Goal: Information Seeking & Learning: Learn about a topic

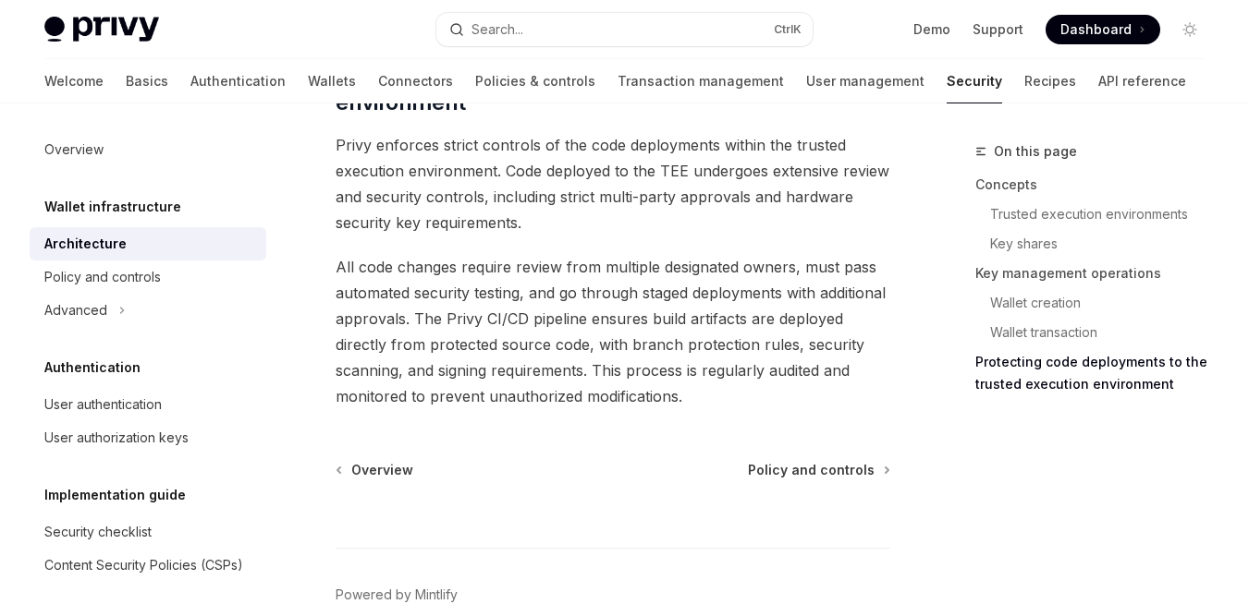
scroll to position [4249, 0]
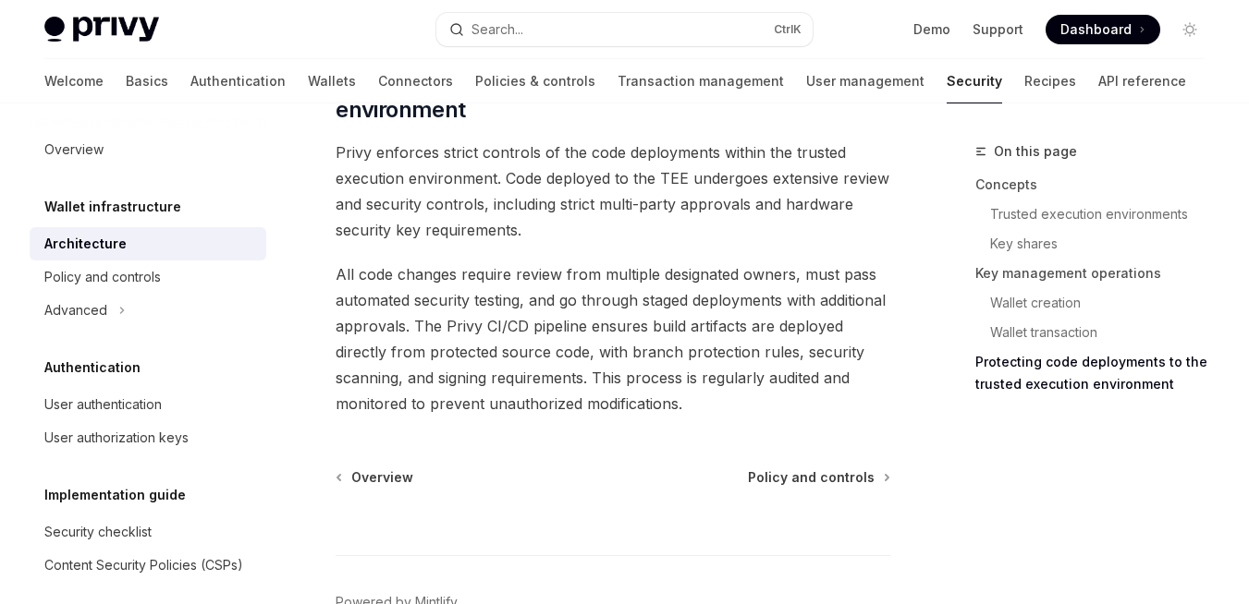
click at [678, 262] on span "All code changes require review from multiple designated owners, must pass auto…" at bounding box center [612, 339] width 555 height 155
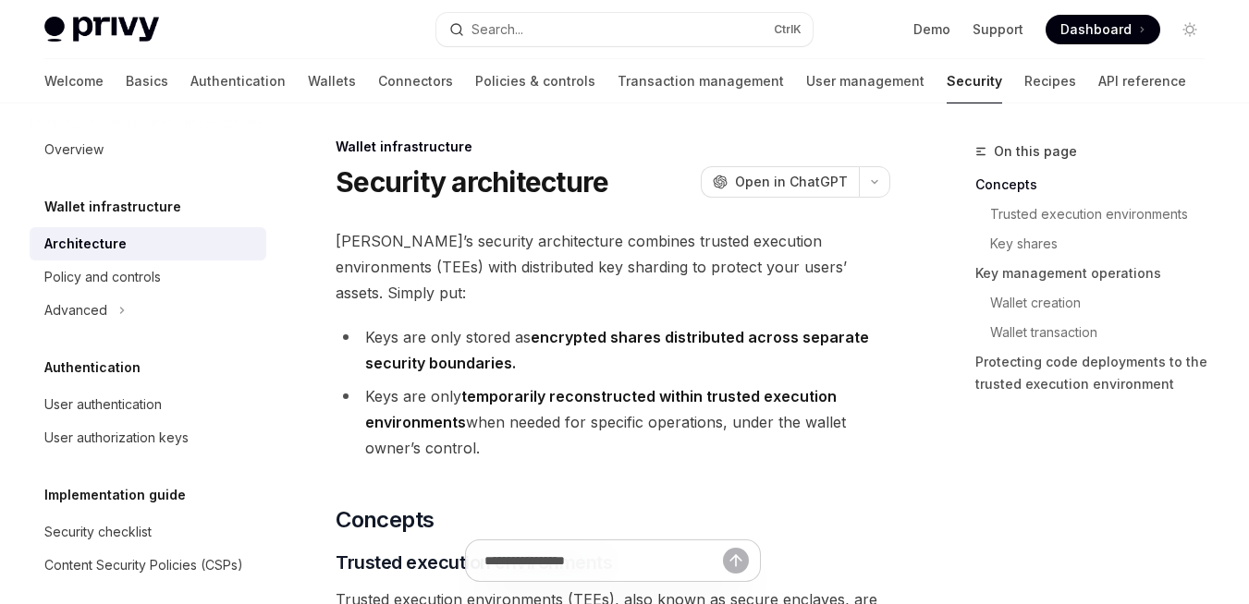
scroll to position [0, 0]
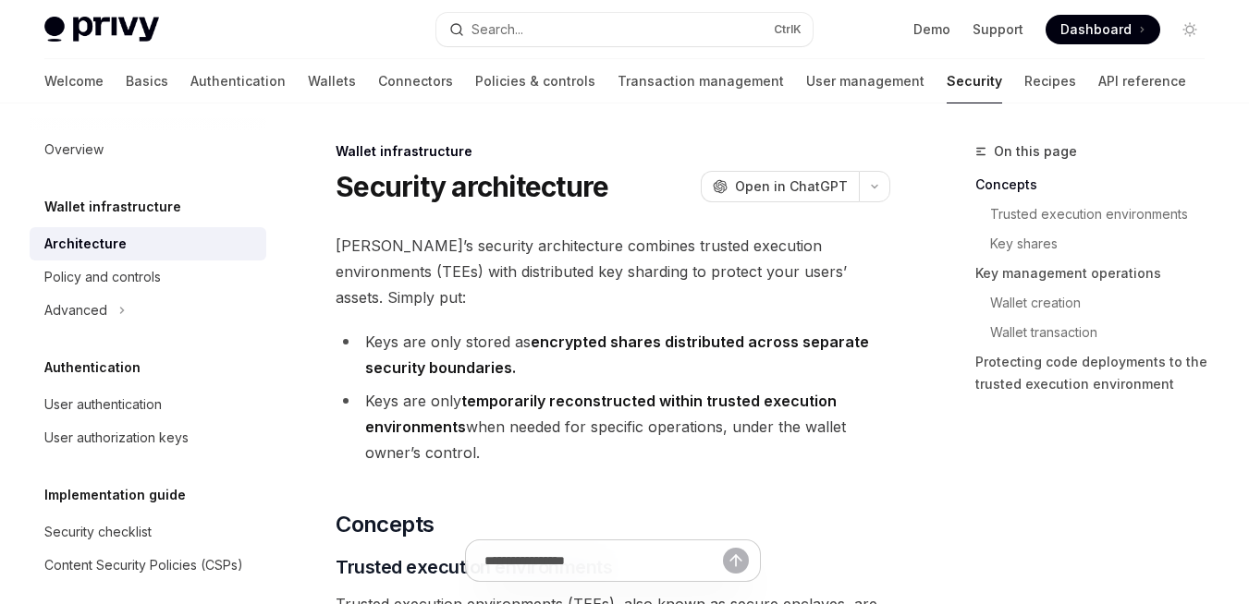
click at [523, 251] on span "[PERSON_NAME]’s security architecture combines trusted execution environments (…" at bounding box center [612, 272] width 555 height 78
click at [565, 249] on span "[PERSON_NAME]’s security architecture combines trusted execution environments (…" at bounding box center [612, 272] width 555 height 78
click at [555, 278] on span "[PERSON_NAME]’s security architecture combines trusted execution environments (…" at bounding box center [612, 272] width 555 height 78
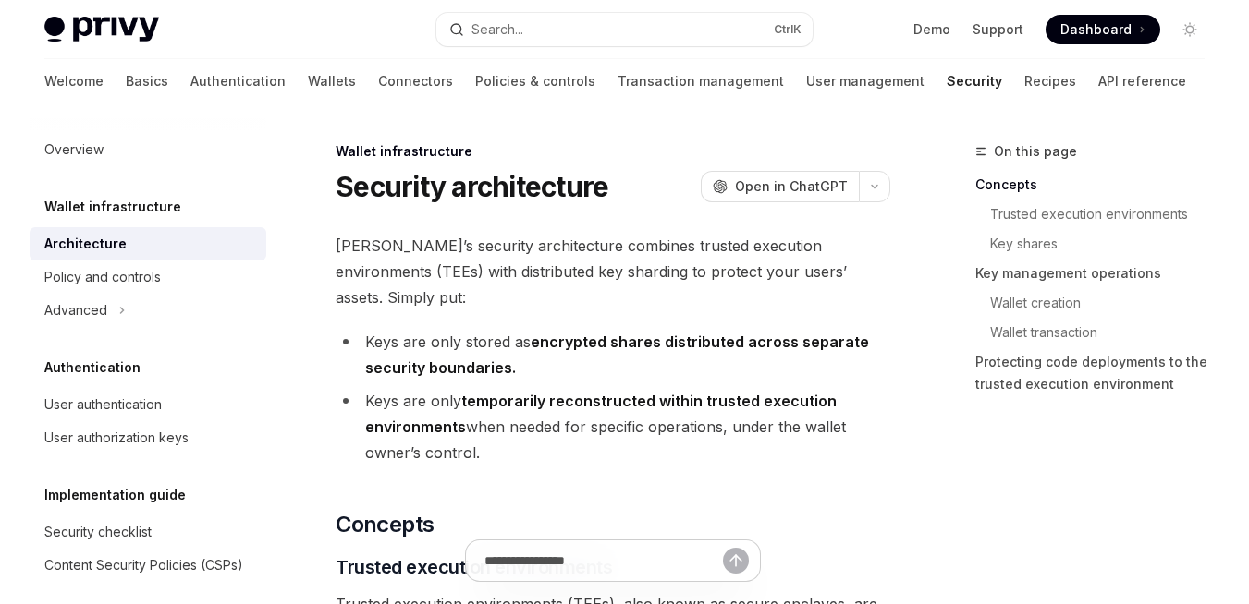
click at [555, 278] on span "[PERSON_NAME]’s security architecture combines trusted execution environments (…" at bounding box center [612, 272] width 555 height 78
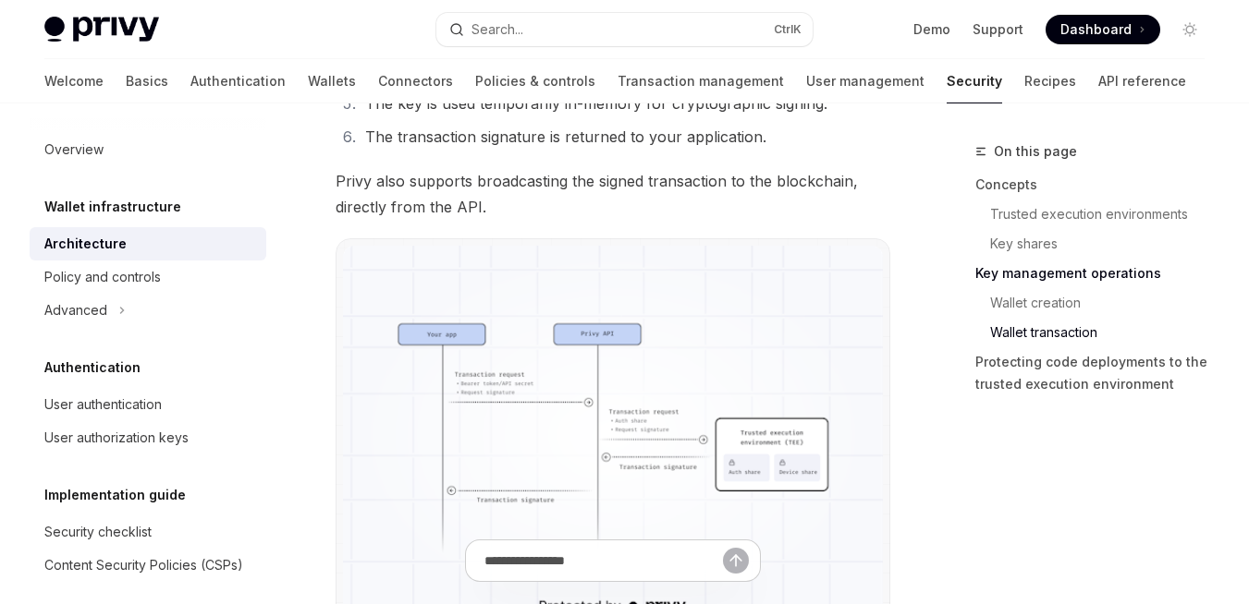
scroll to position [3631, 0]
click at [627, 335] on img at bounding box center [613, 439] width 540 height 385
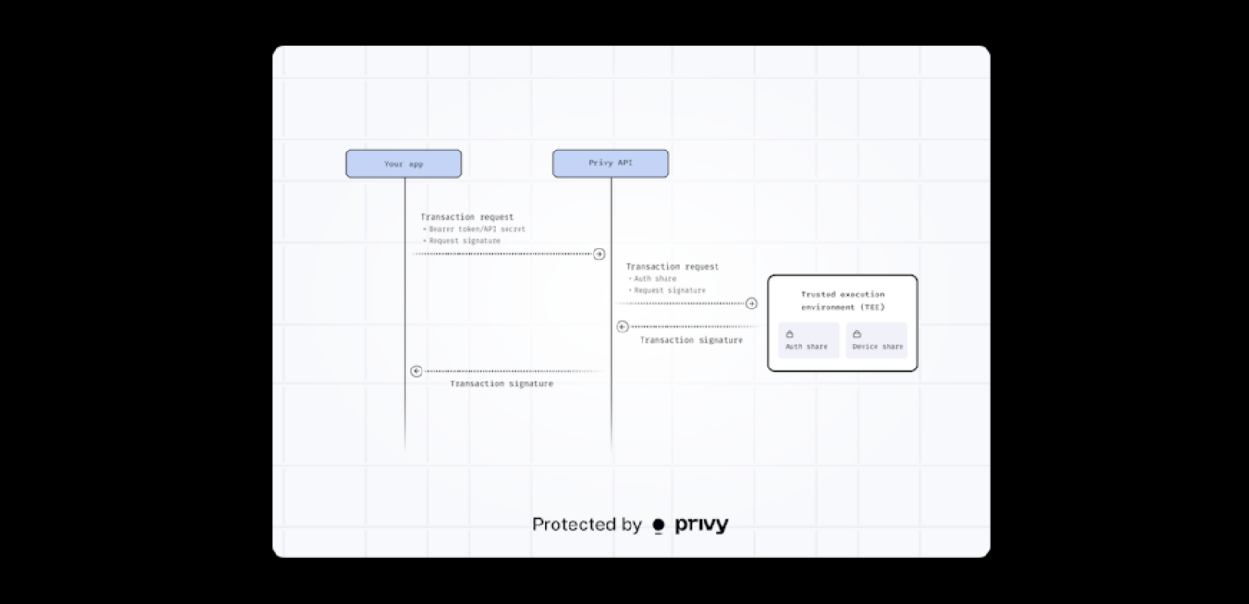
click at [627, 335] on img at bounding box center [632, 302] width 718 height 512
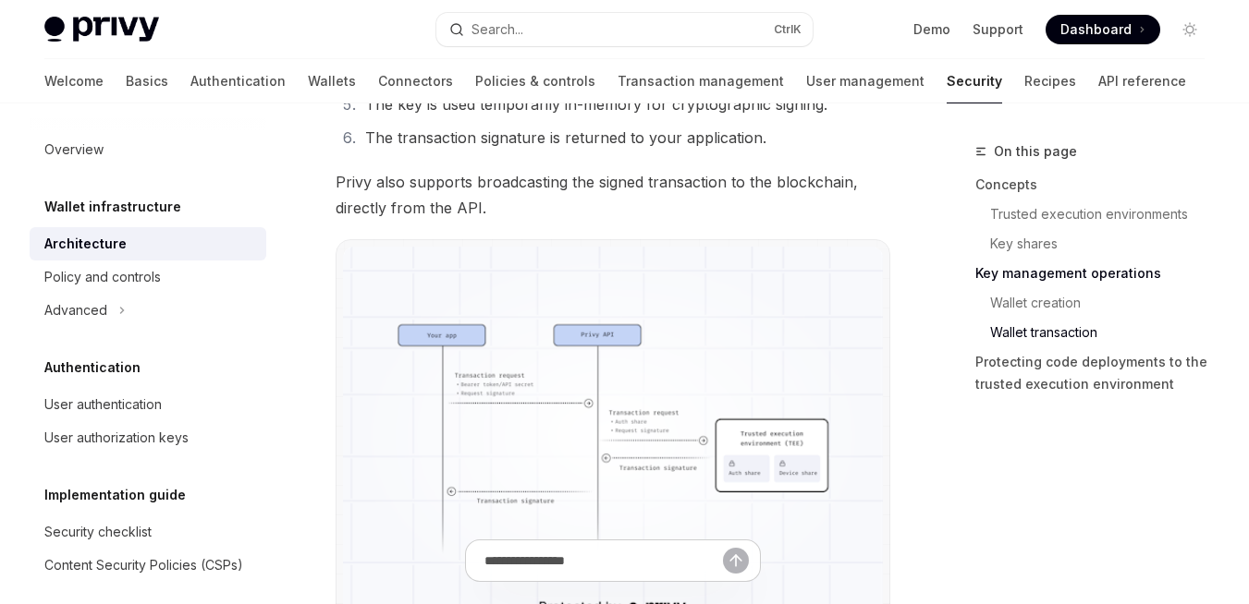
click at [627, 335] on img at bounding box center [613, 439] width 540 height 385
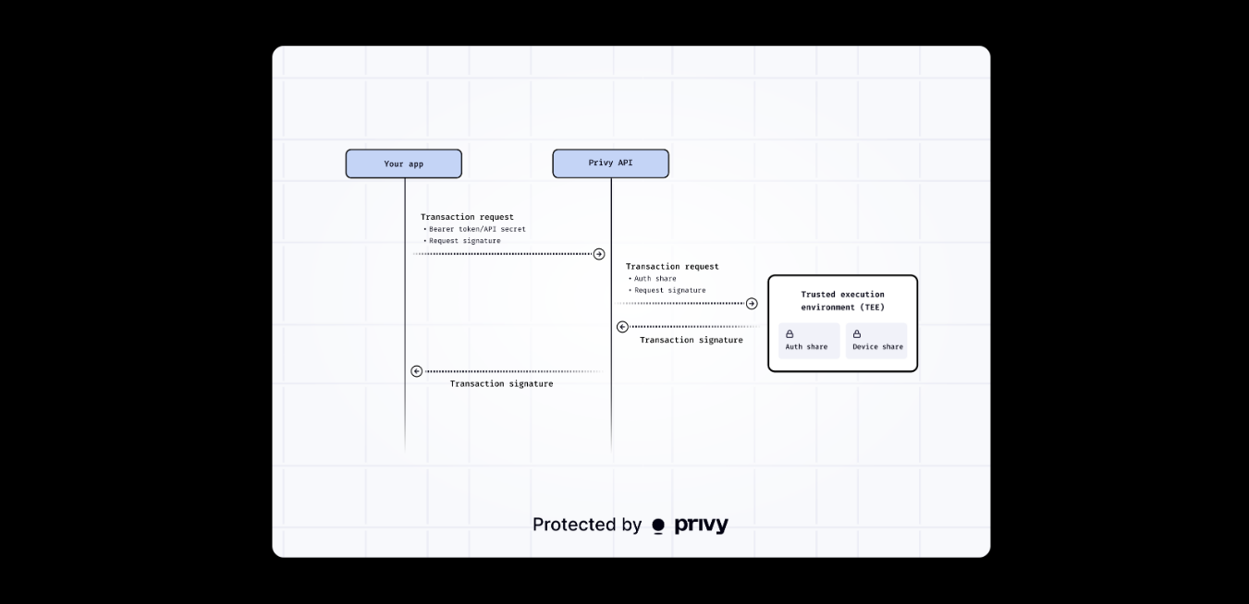
click at [627, 335] on img at bounding box center [632, 302] width 718 height 512
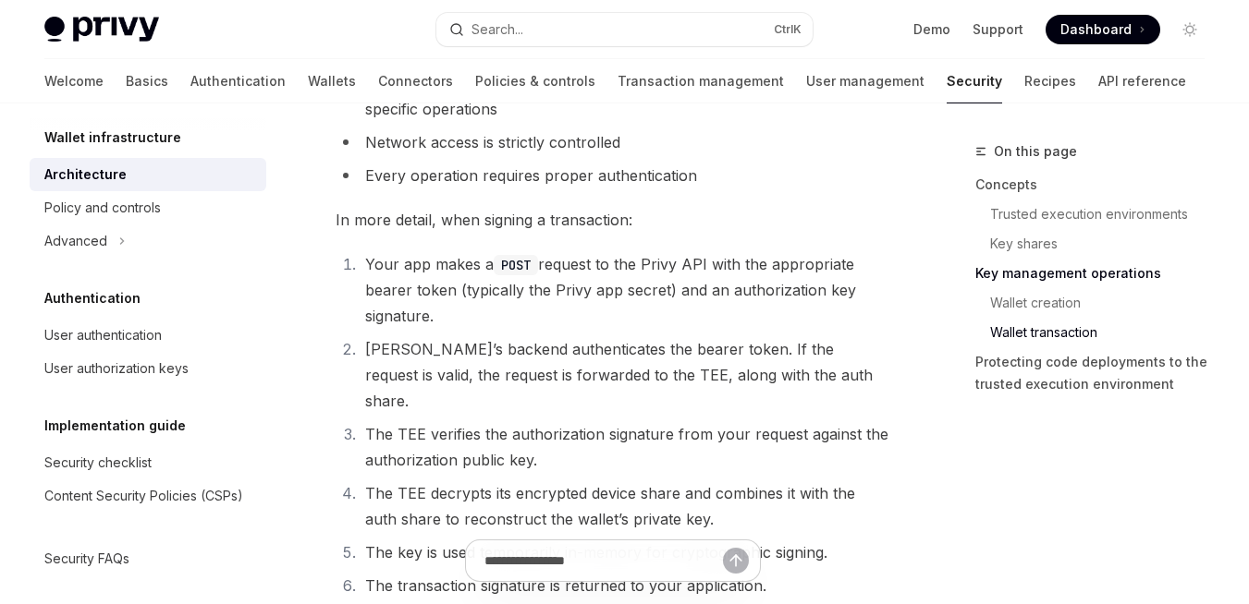
scroll to position [3187, 0]
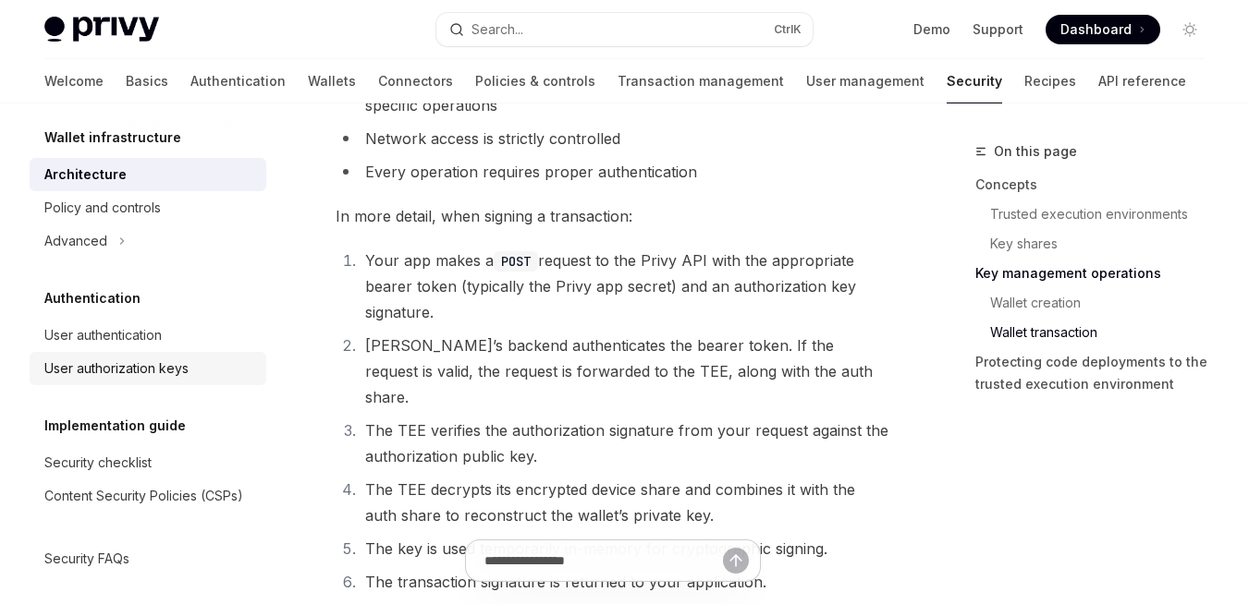
click at [124, 372] on div "User authorization keys" at bounding box center [116, 369] width 144 height 22
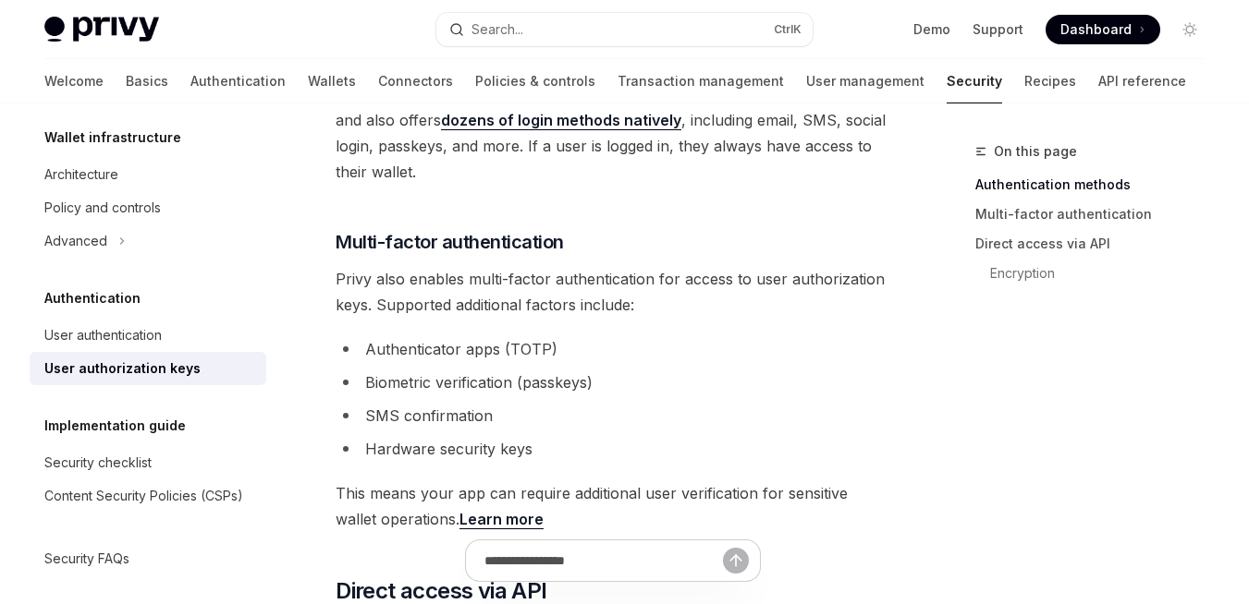
scroll to position [530, 0]
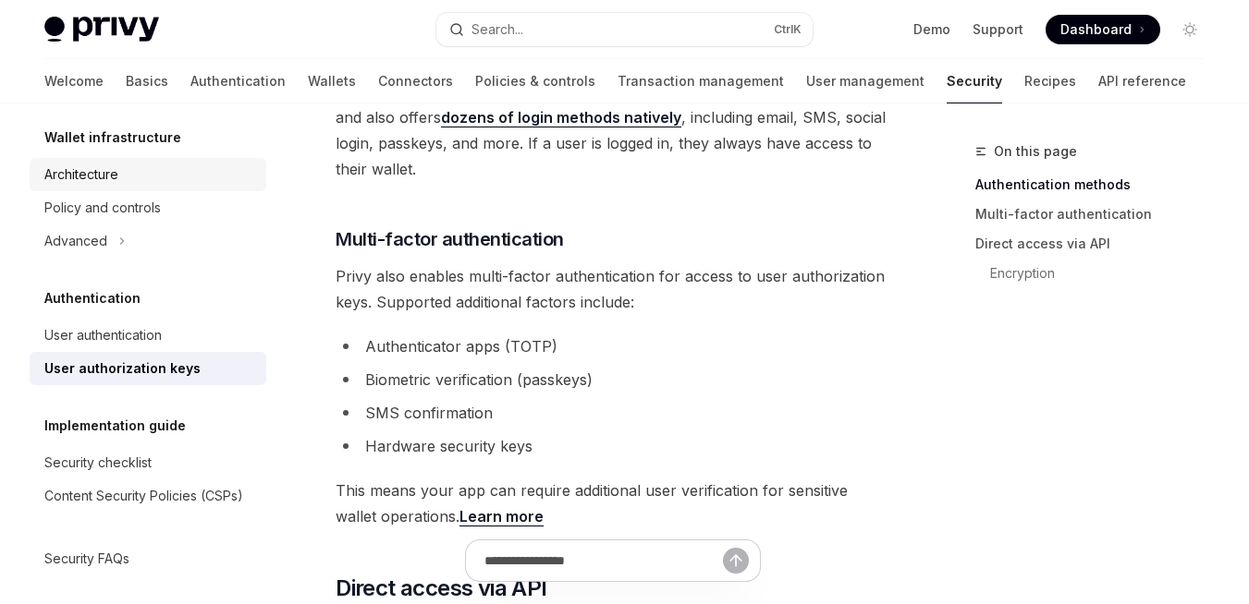
click at [88, 182] on div "Architecture" at bounding box center [81, 175] width 74 height 22
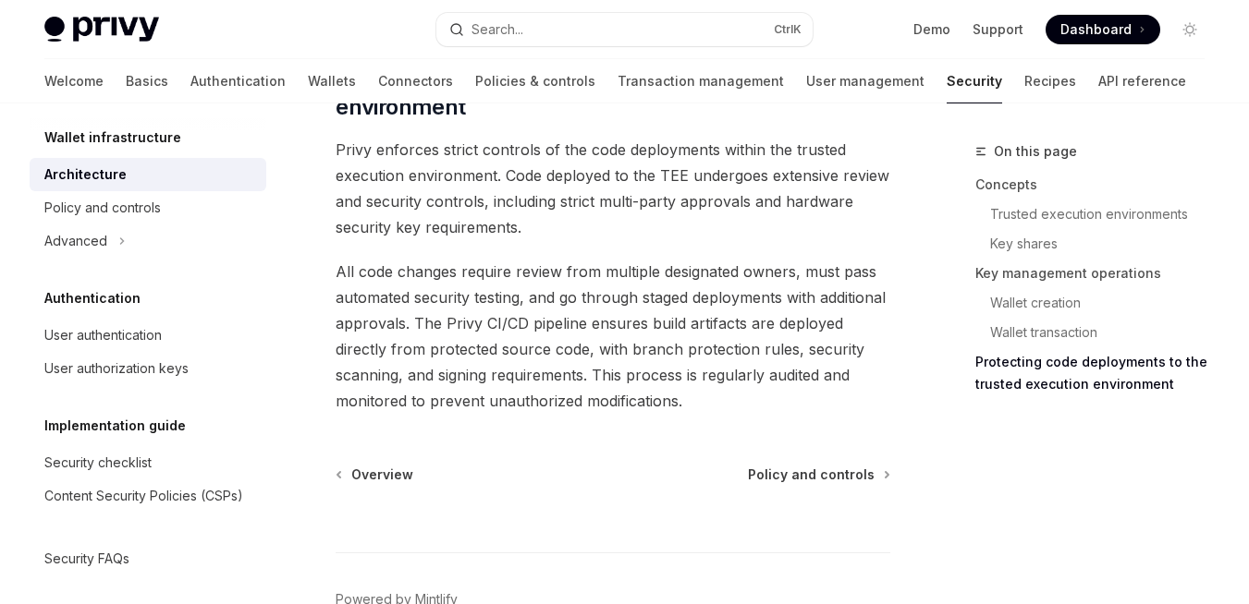
scroll to position [4254, 0]
click at [99, 241] on div "Advanced" at bounding box center [75, 241] width 63 height 22
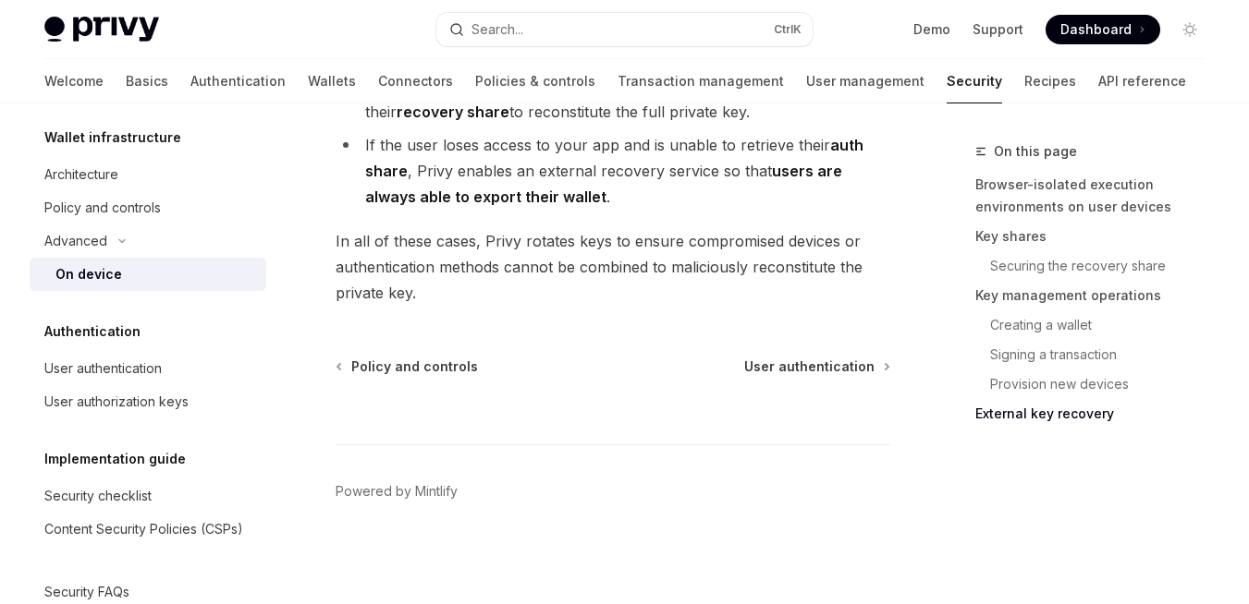
scroll to position [5323, 0]
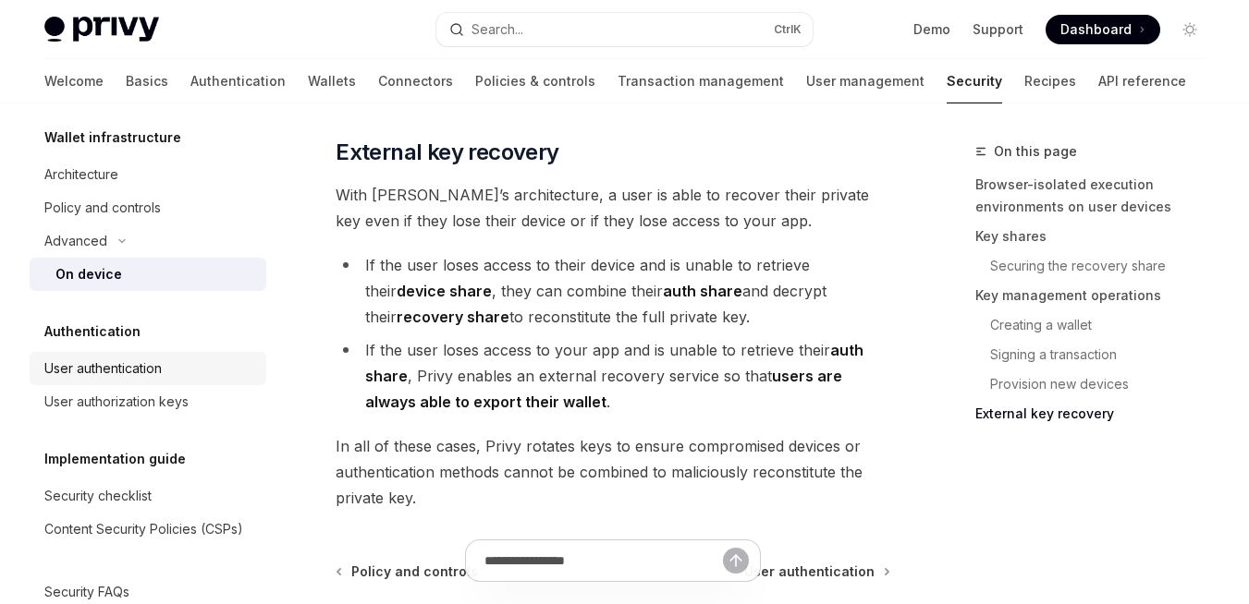
click at [134, 366] on div "User authentication" at bounding box center [102, 369] width 117 height 22
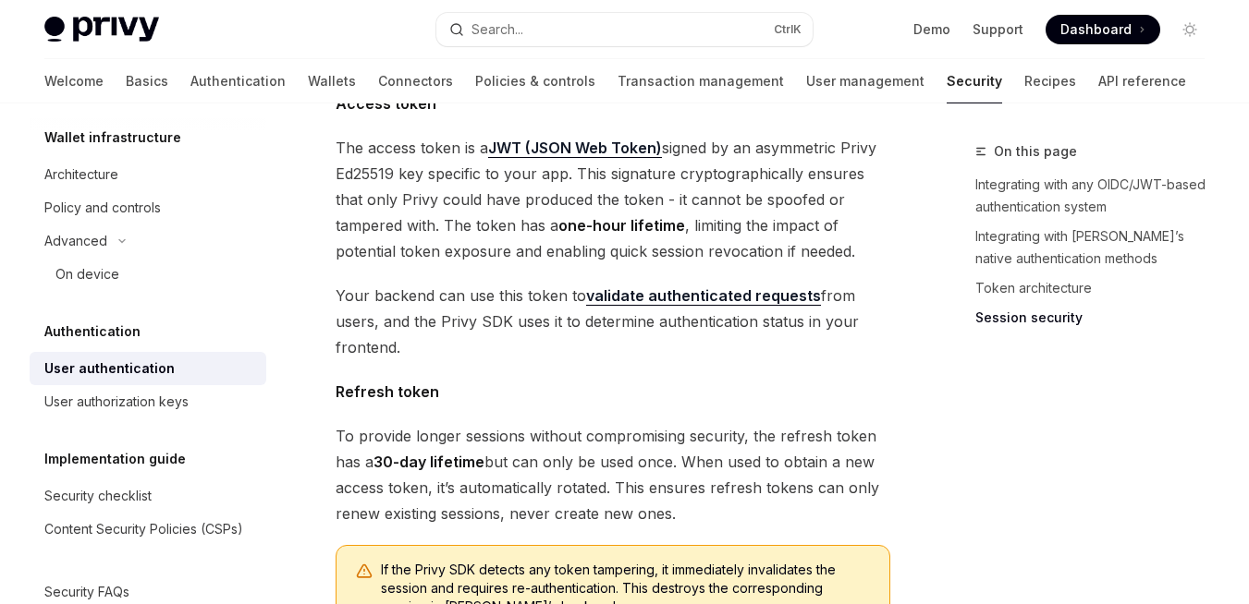
scroll to position [1960, 0]
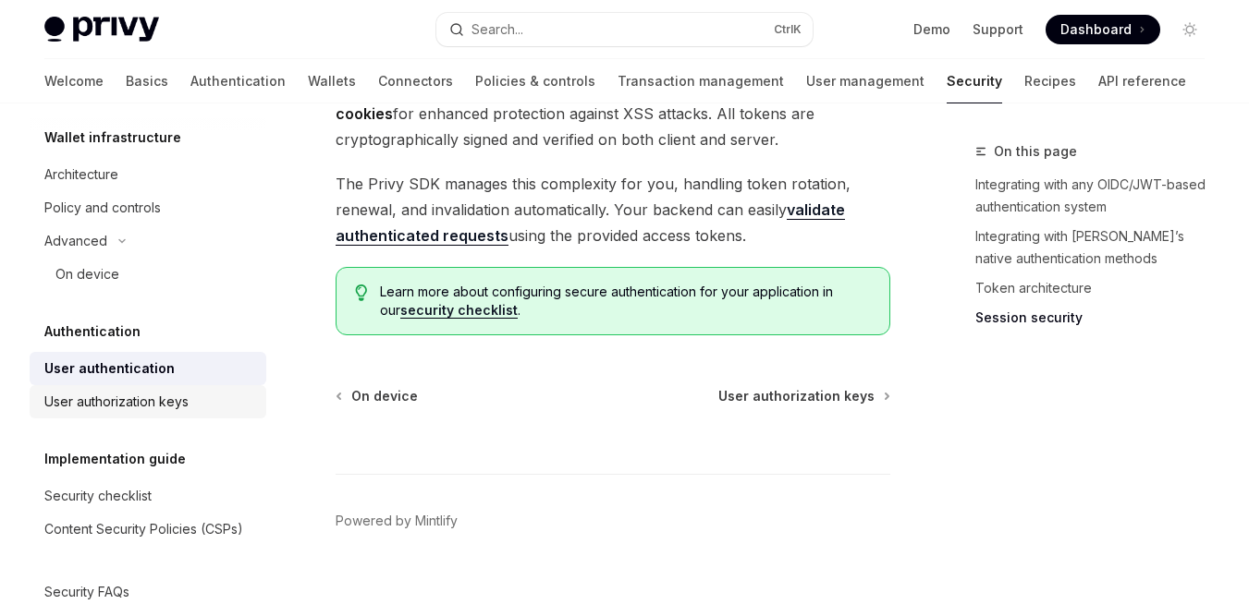
click at [133, 398] on div "User authorization keys" at bounding box center [116, 402] width 144 height 22
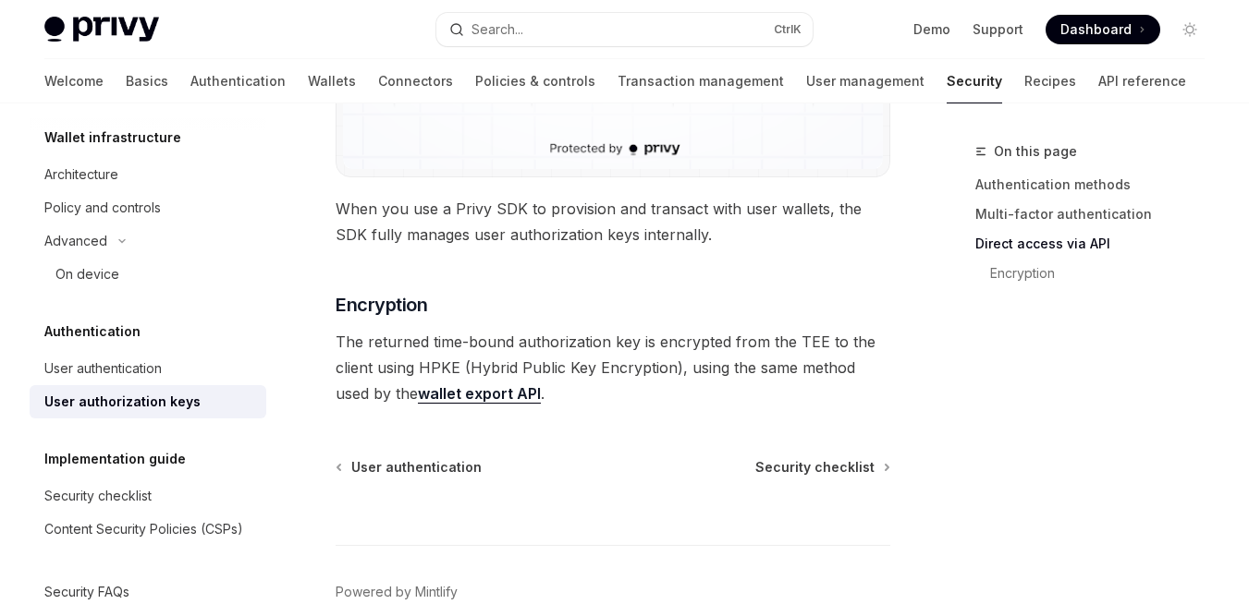
scroll to position [1932, 0]
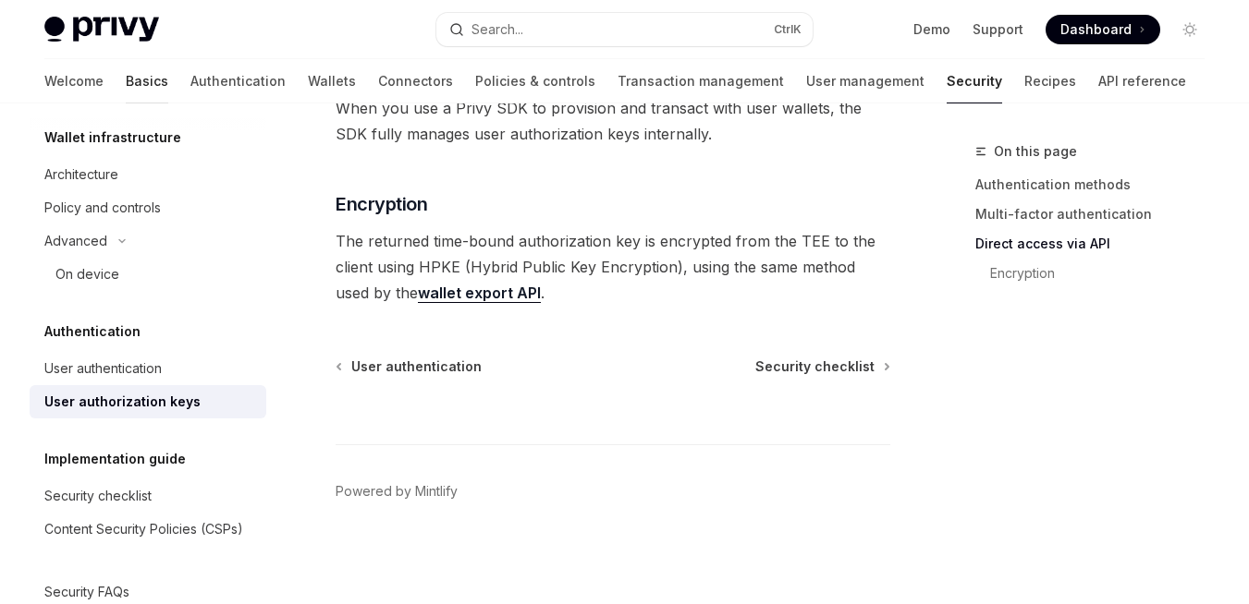
click at [126, 79] on link "Basics" at bounding box center [147, 81] width 43 height 44
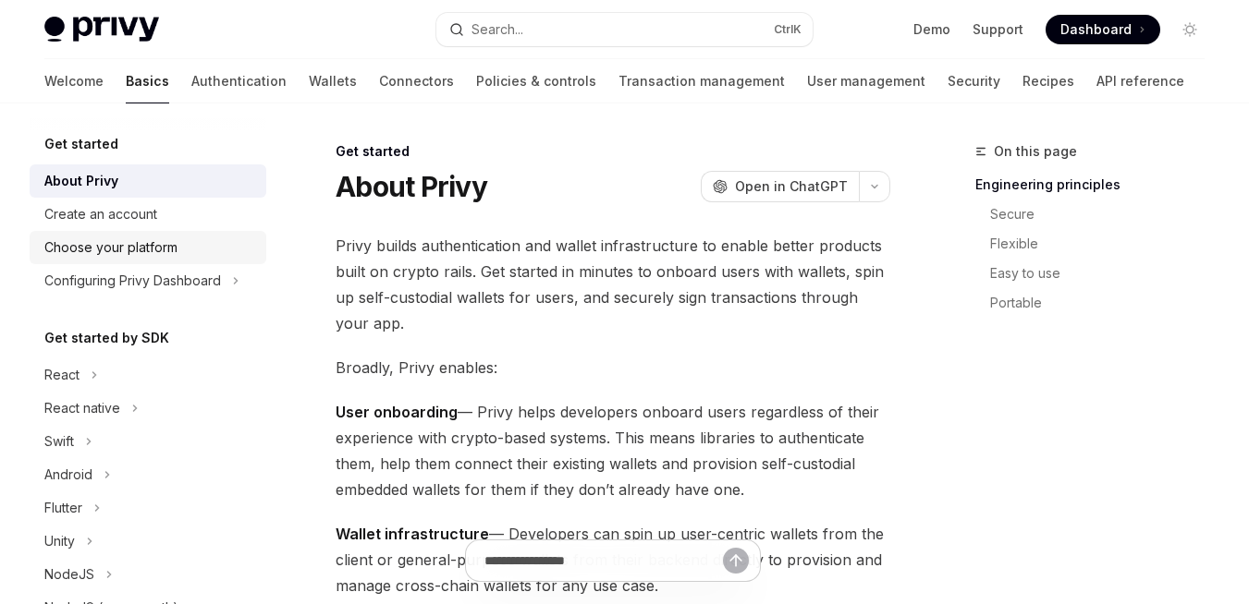
click at [140, 249] on div "Choose your platform" at bounding box center [110, 248] width 133 height 22
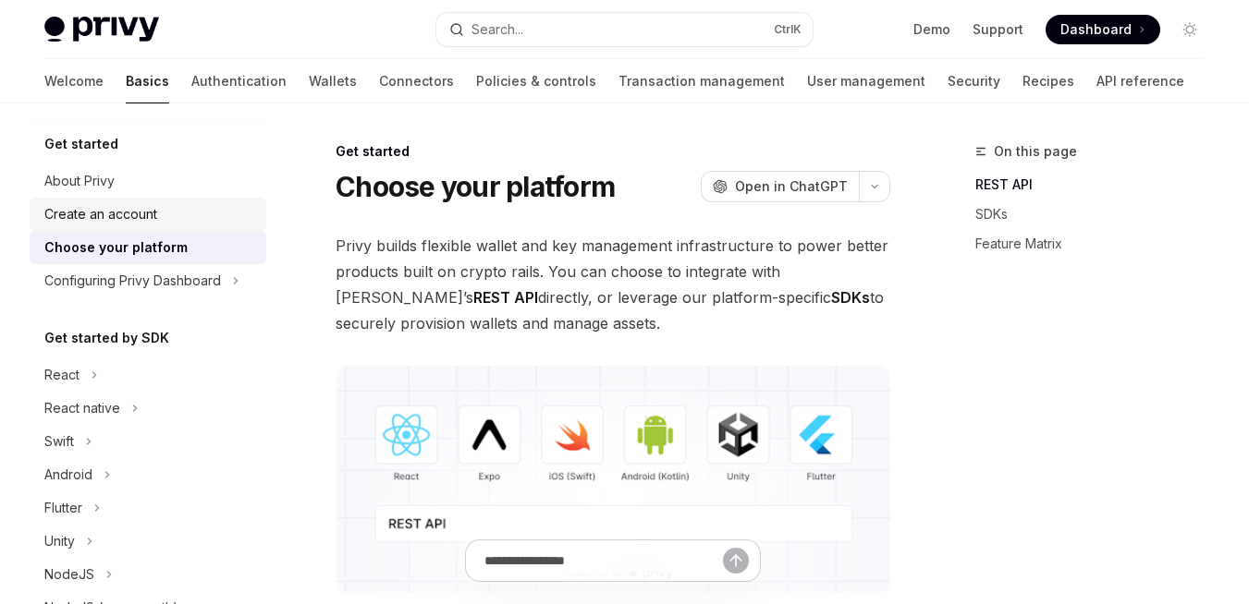
click at [113, 222] on div "Create an account" at bounding box center [100, 214] width 113 height 22
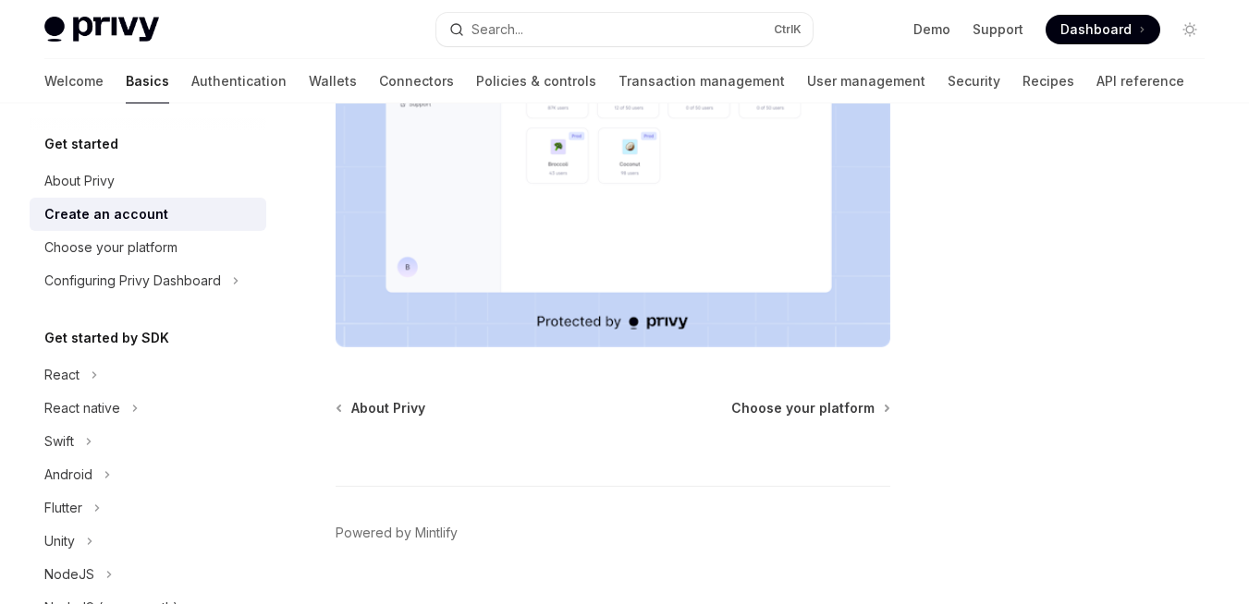
scroll to position [520, 0]
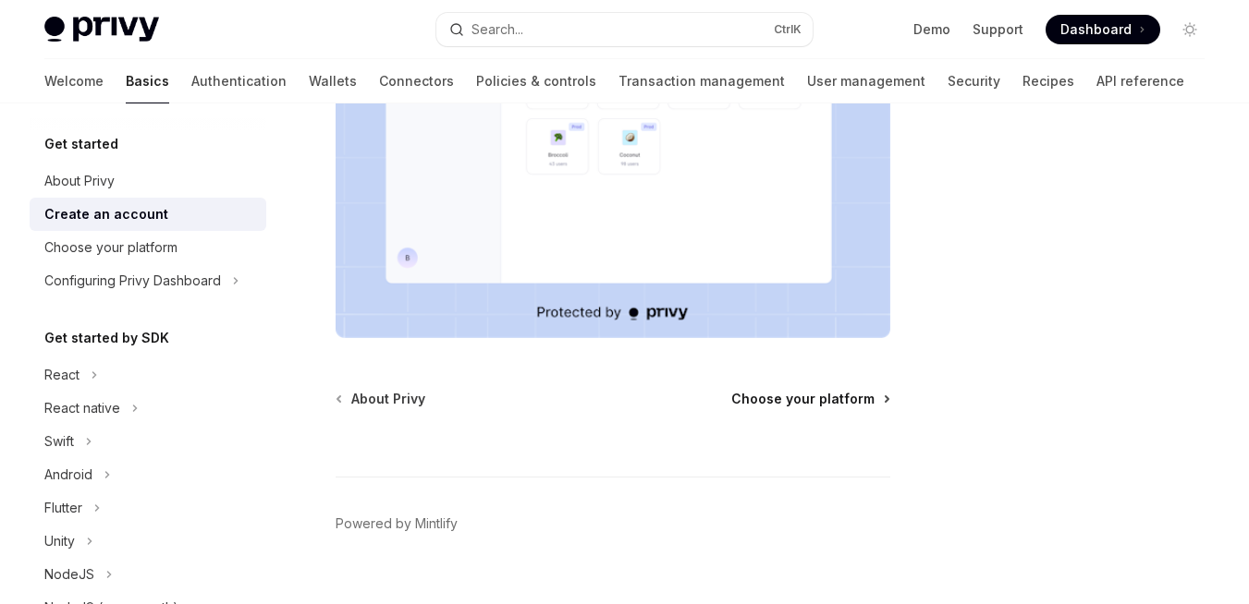
click at [846, 390] on span "Choose your platform" at bounding box center [802, 399] width 143 height 18
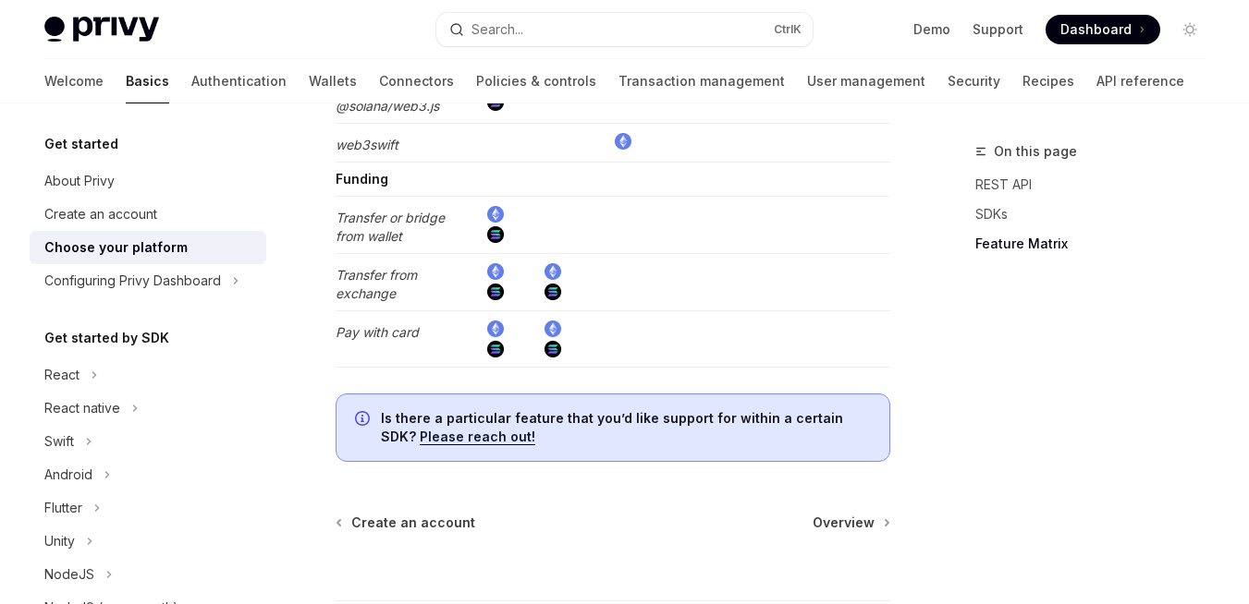
scroll to position [4056, 0]
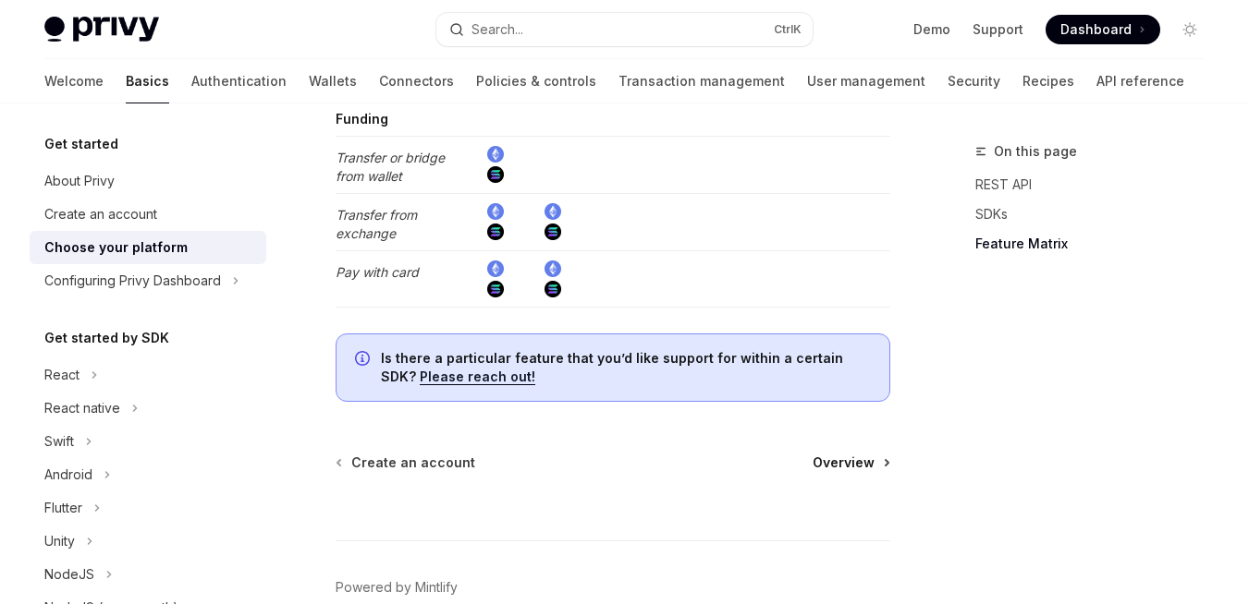
click at [863, 454] on span "Overview" at bounding box center [843, 463] width 62 height 18
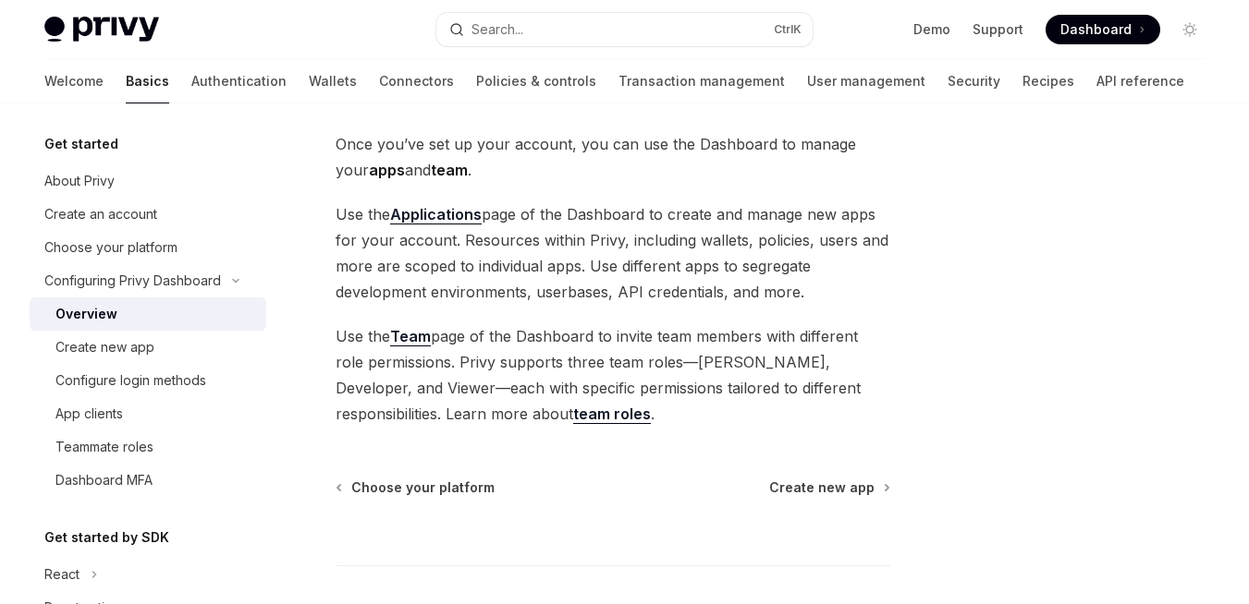
scroll to position [104, 0]
click at [105, 349] on div "Create new app" at bounding box center [104, 347] width 99 height 22
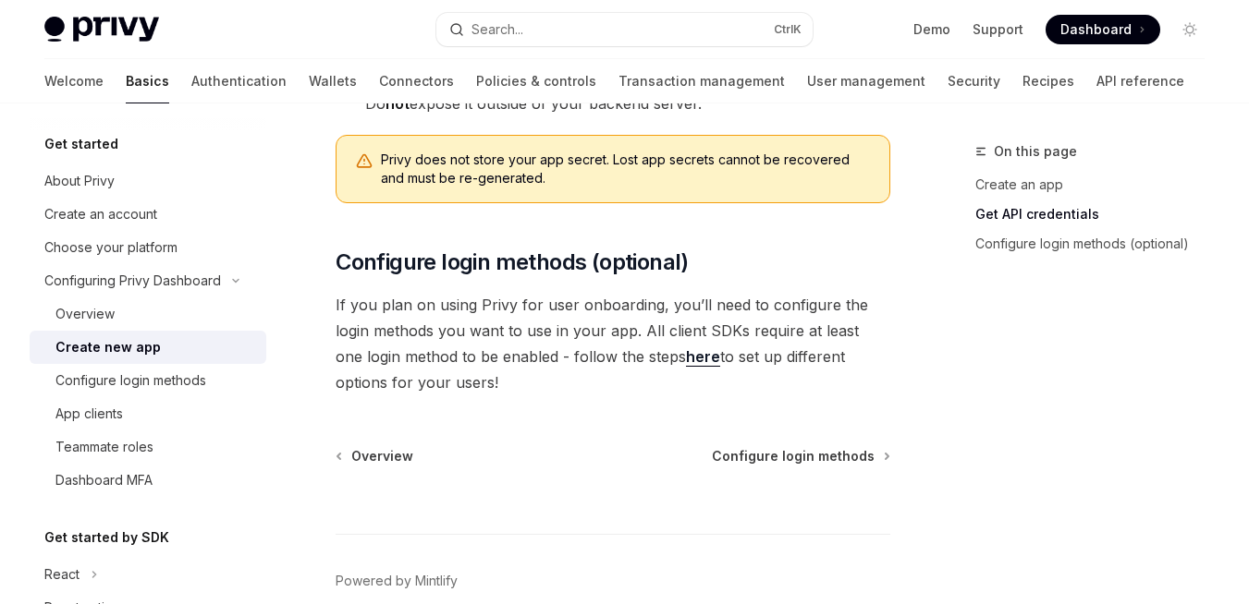
scroll to position [689, 0]
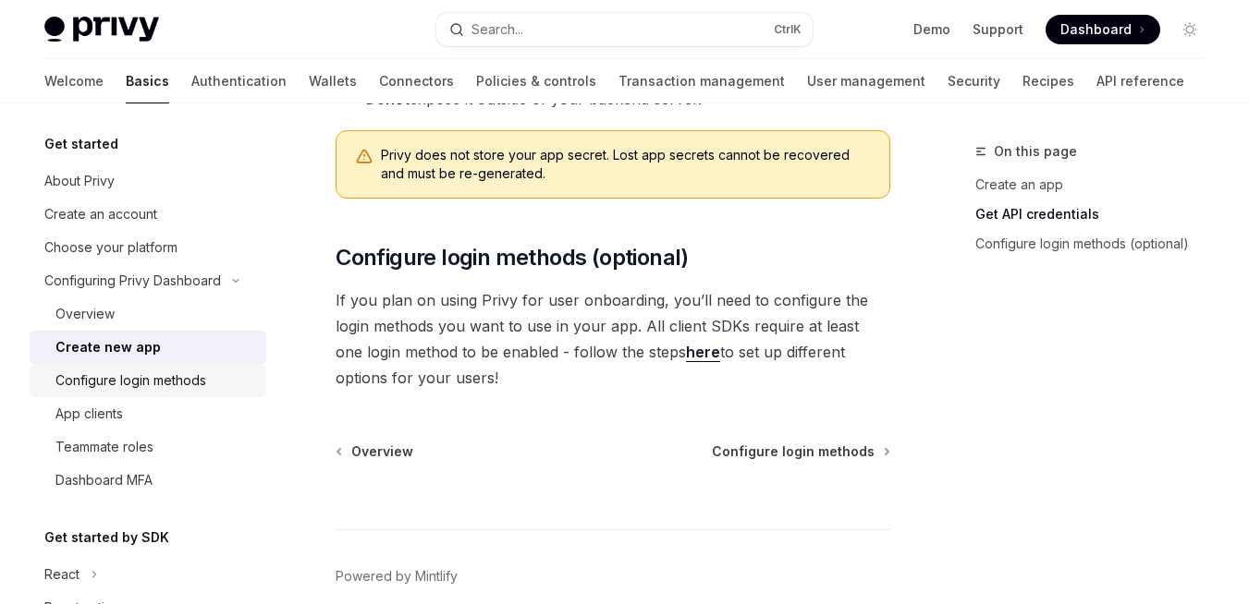
click at [177, 385] on div "Configure login methods" at bounding box center [130, 381] width 151 height 22
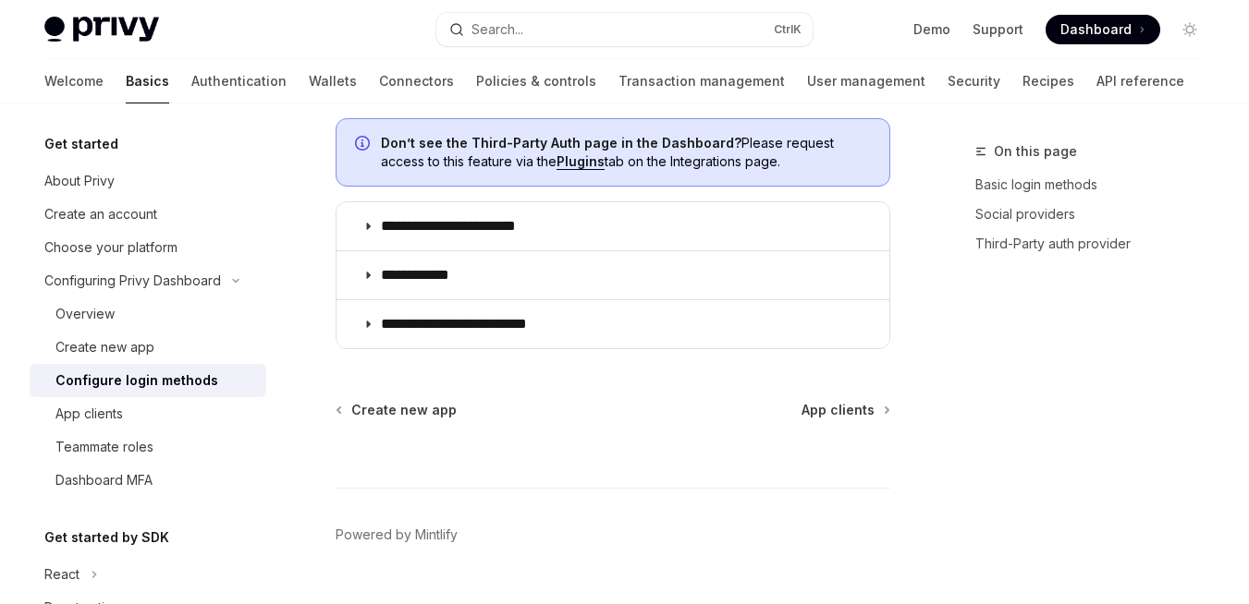
scroll to position [1217, 0]
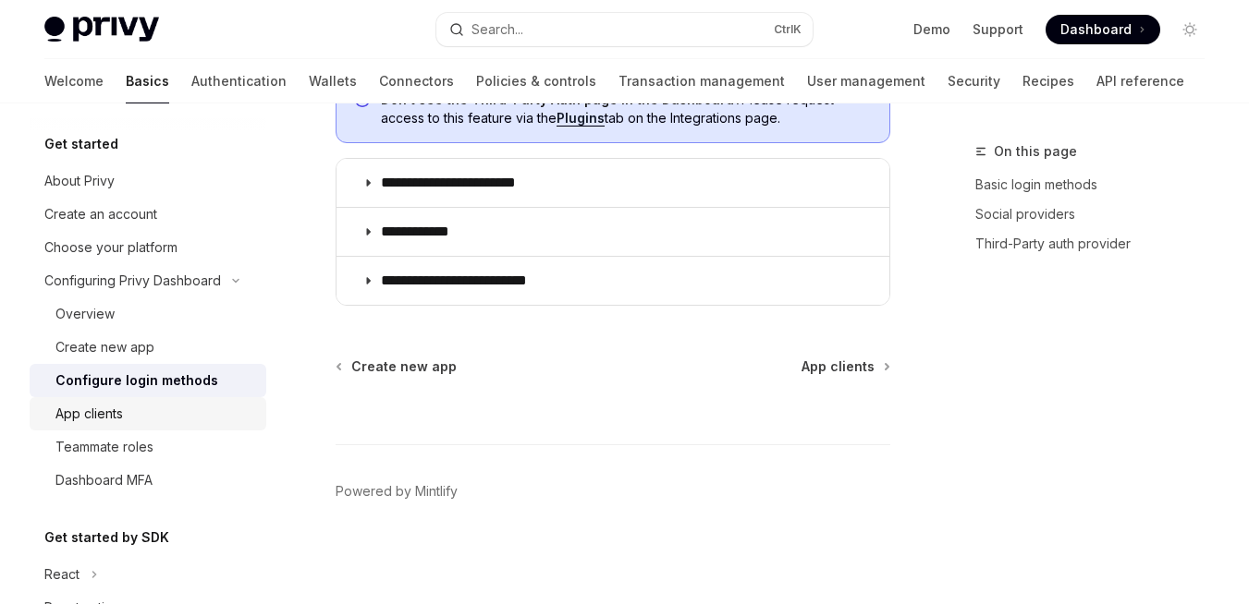
click at [115, 412] on div "App clients" at bounding box center [88, 414] width 67 height 22
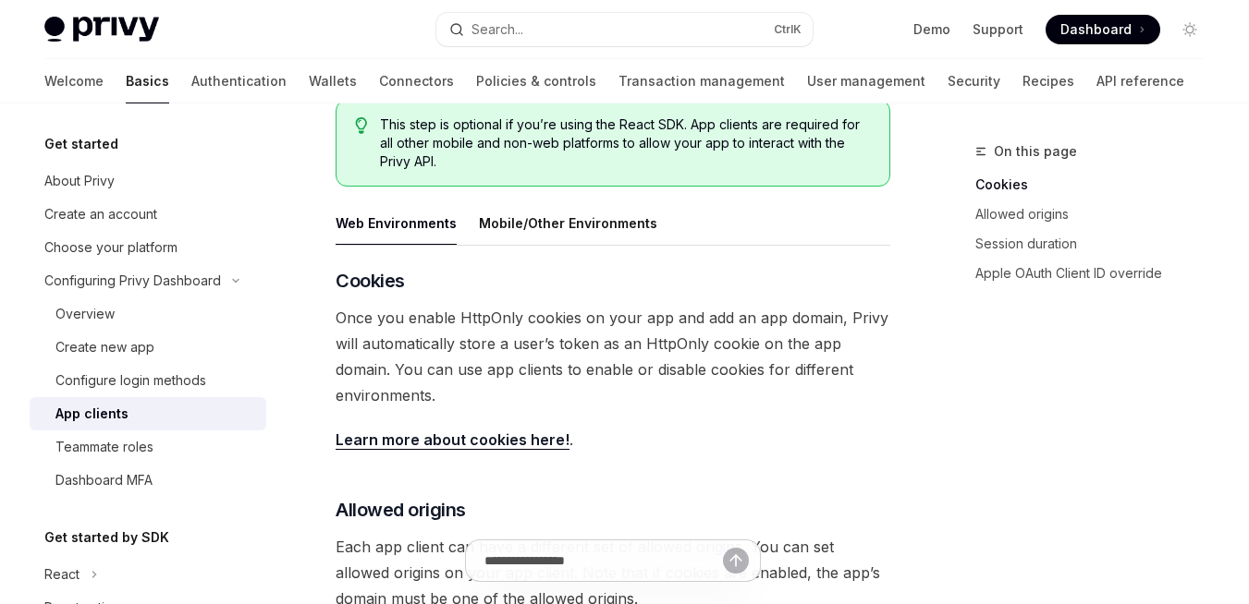
scroll to position [579, 0]
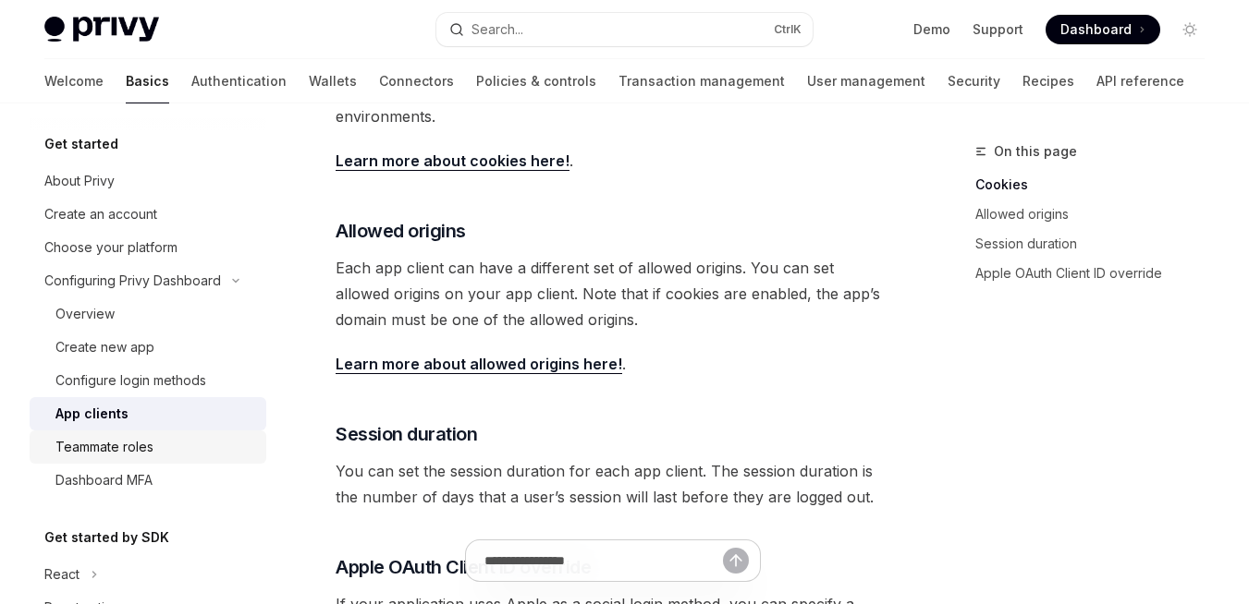
click at [118, 448] on div "Teammate roles" at bounding box center [104, 447] width 98 height 22
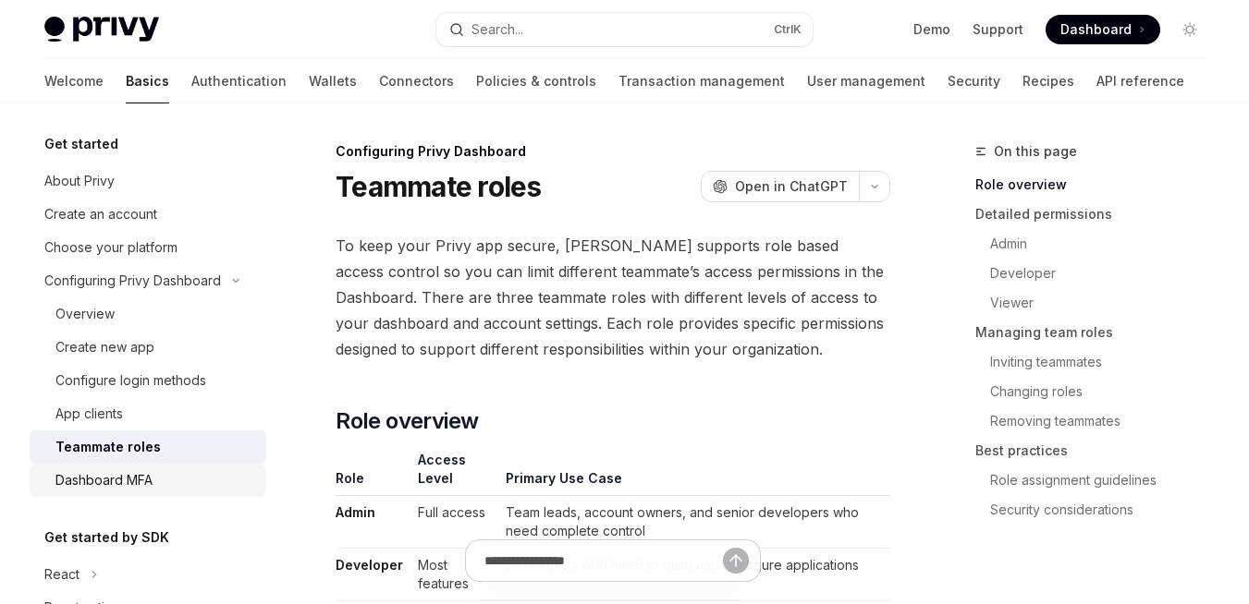
click at [111, 473] on div "Dashboard MFA" at bounding box center [103, 480] width 97 height 22
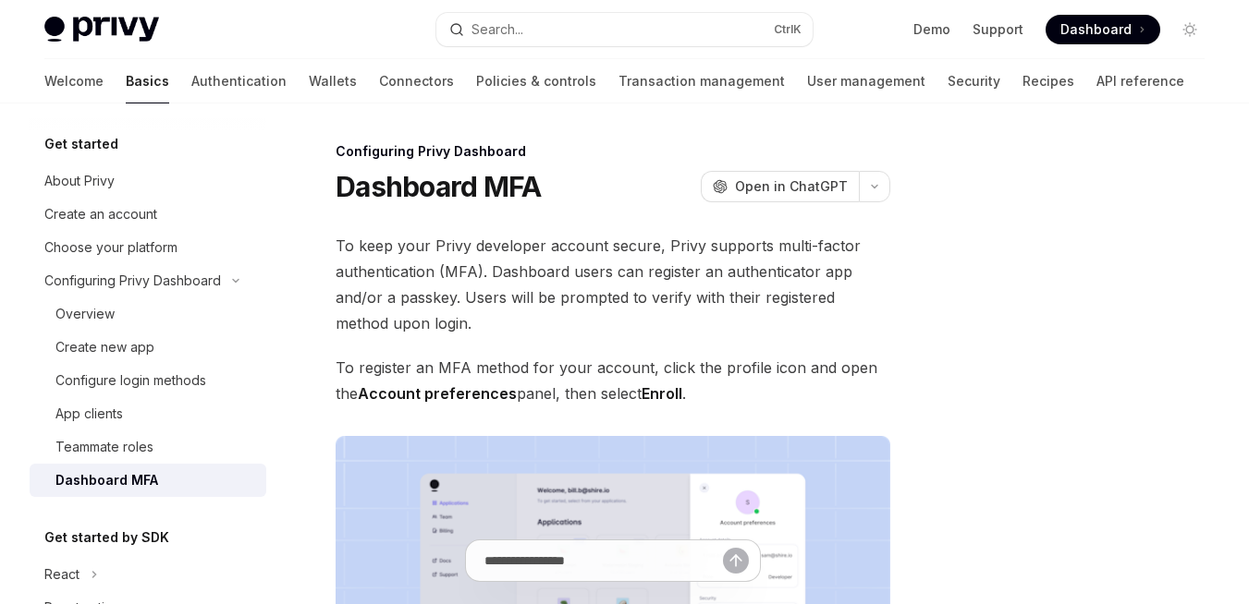
click at [802, 323] on span "To keep your Privy developer account secure, Privy supports multi-factor authen…" at bounding box center [612, 285] width 555 height 104
click at [85, 422] on div "App clients" at bounding box center [88, 414] width 67 height 22
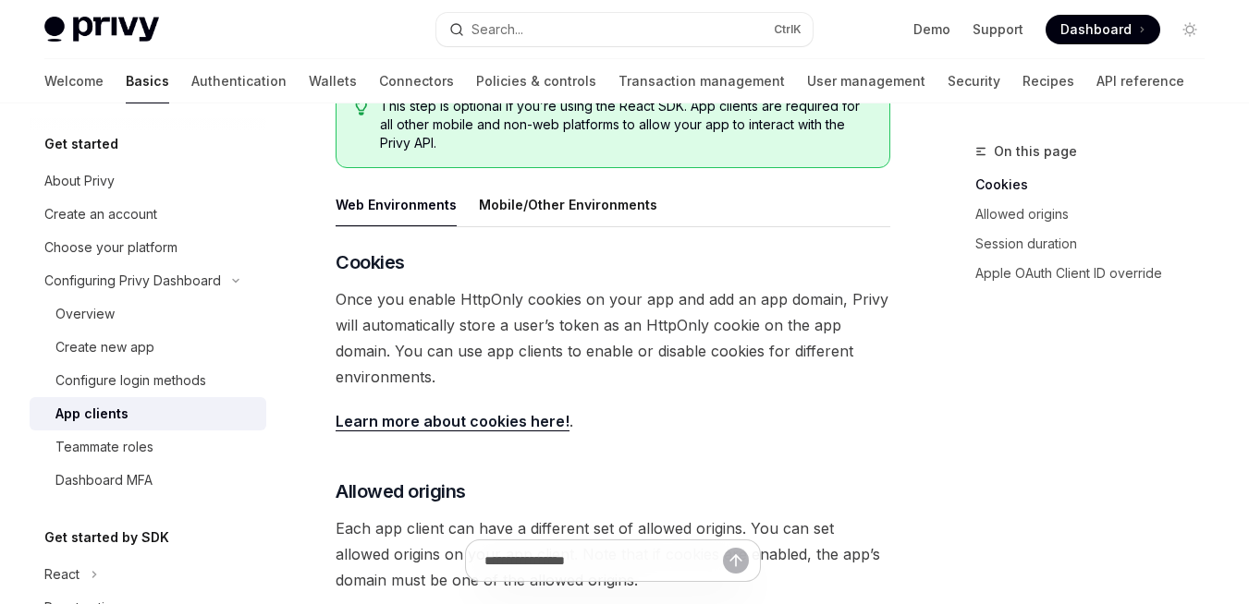
scroll to position [323, 0]
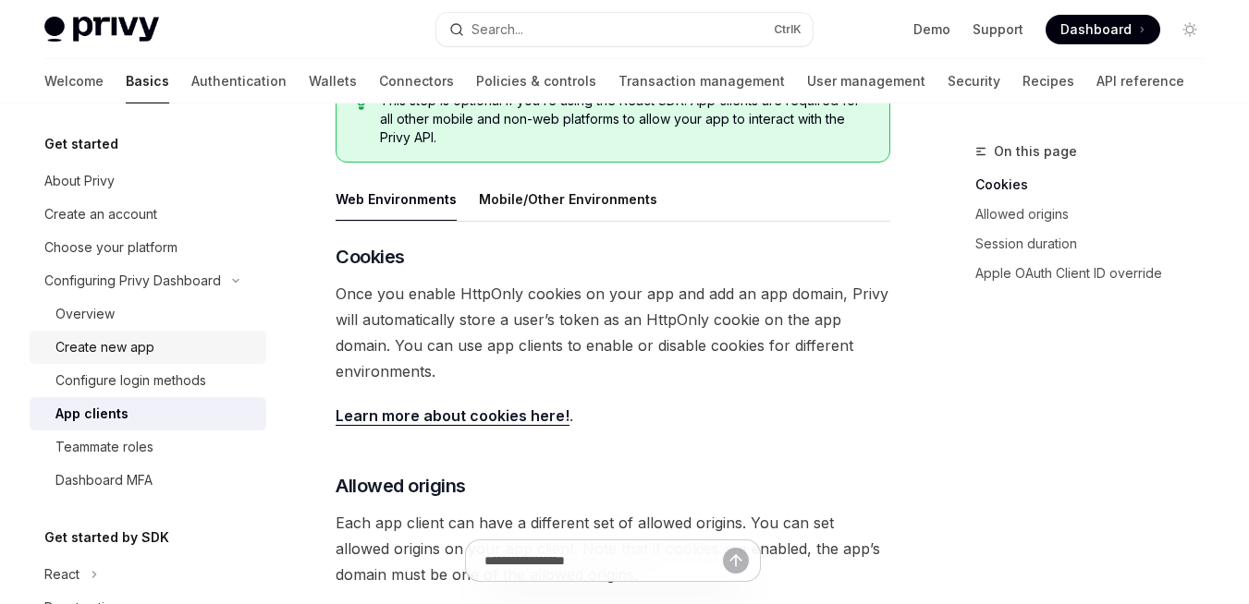
click at [103, 349] on div "Create new app" at bounding box center [104, 347] width 99 height 22
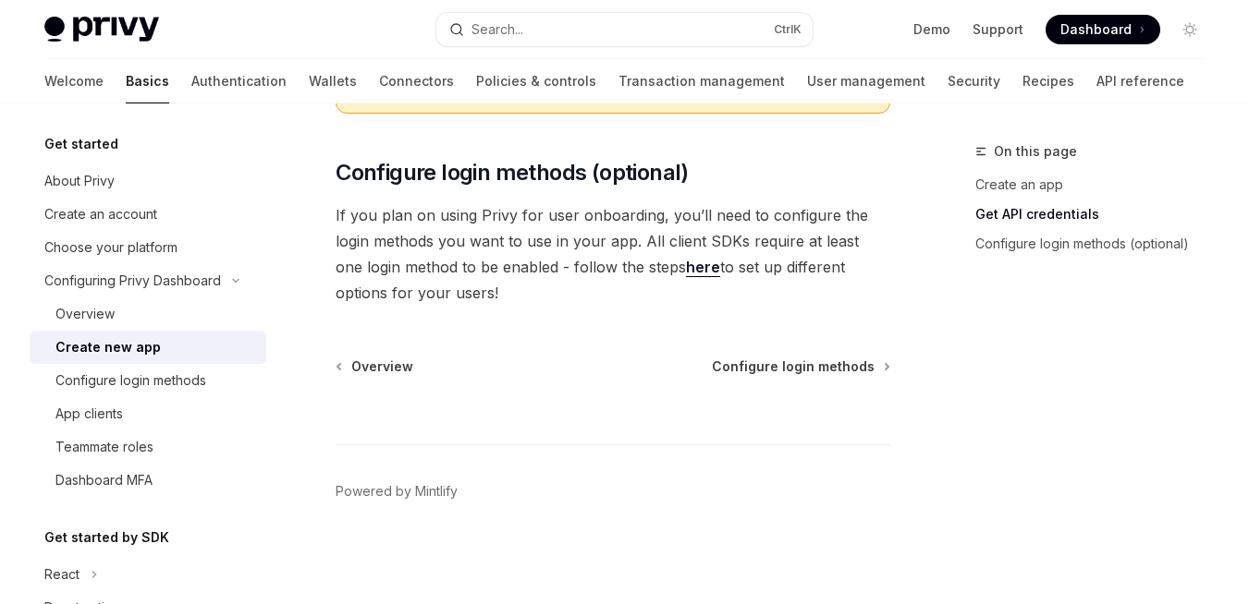
scroll to position [397, 0]
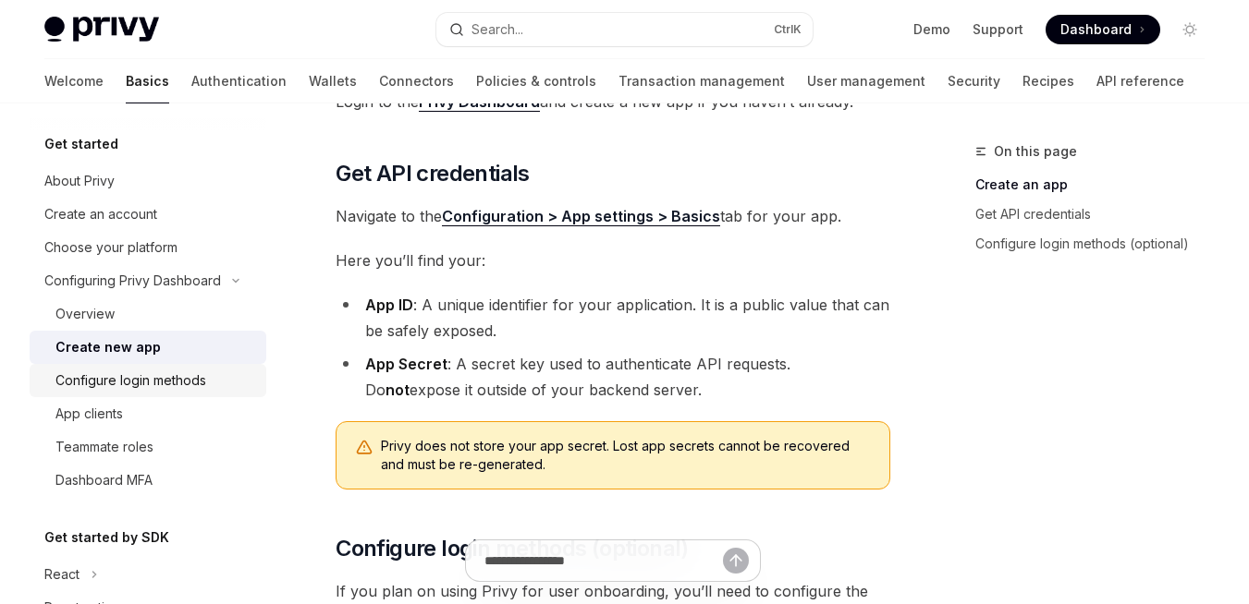
click at [137, 383] on div "Configure login methods" at bounding box center [130, 381] width 151 height 22
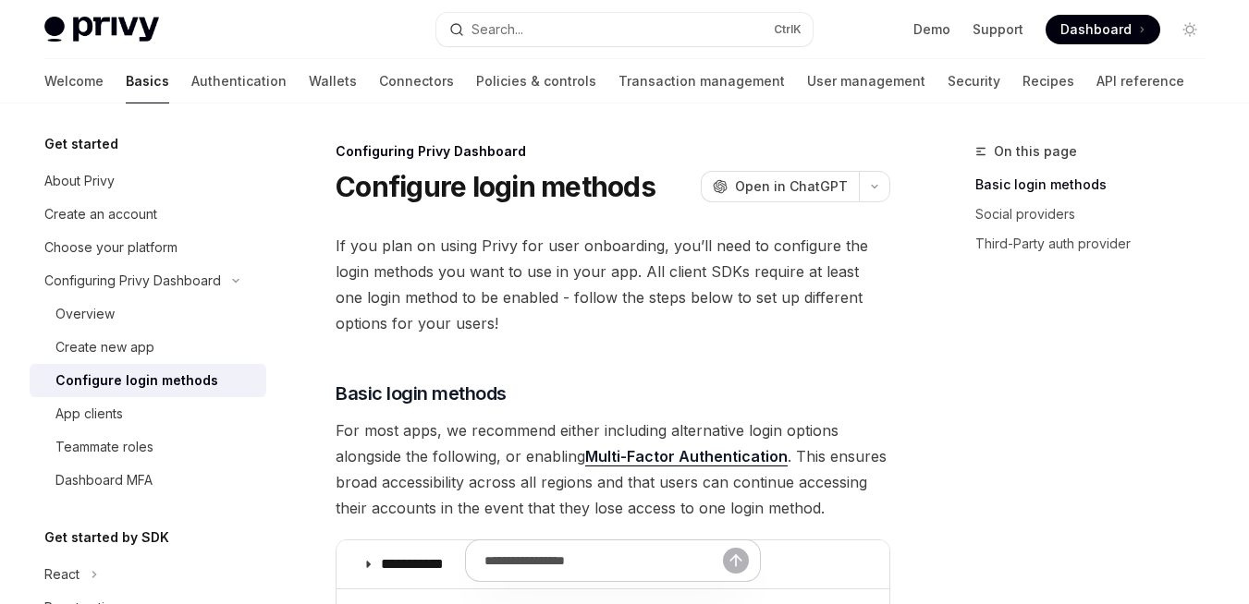
click at [934, 17] on ul "Demo Support Dashboard Dashboard" at bounding box center [1036, 30] width 247 height 30
click at [935, 23] on link "Demo" at bounding box center [931, 29] width 37 height 18
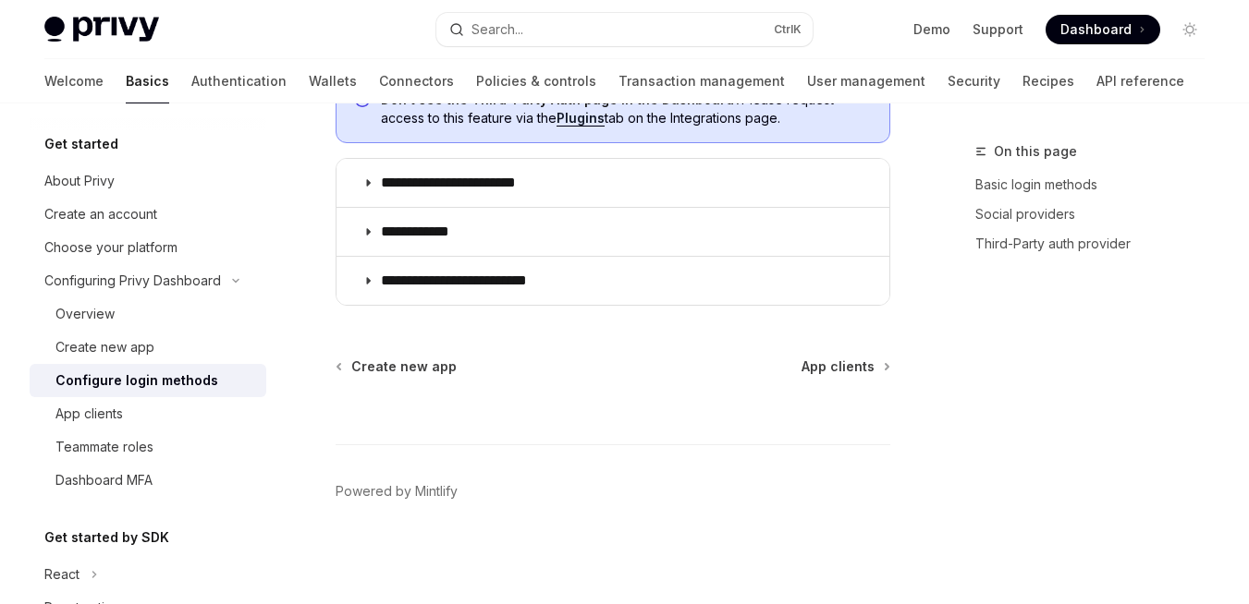
scroll to position [1191, 0]
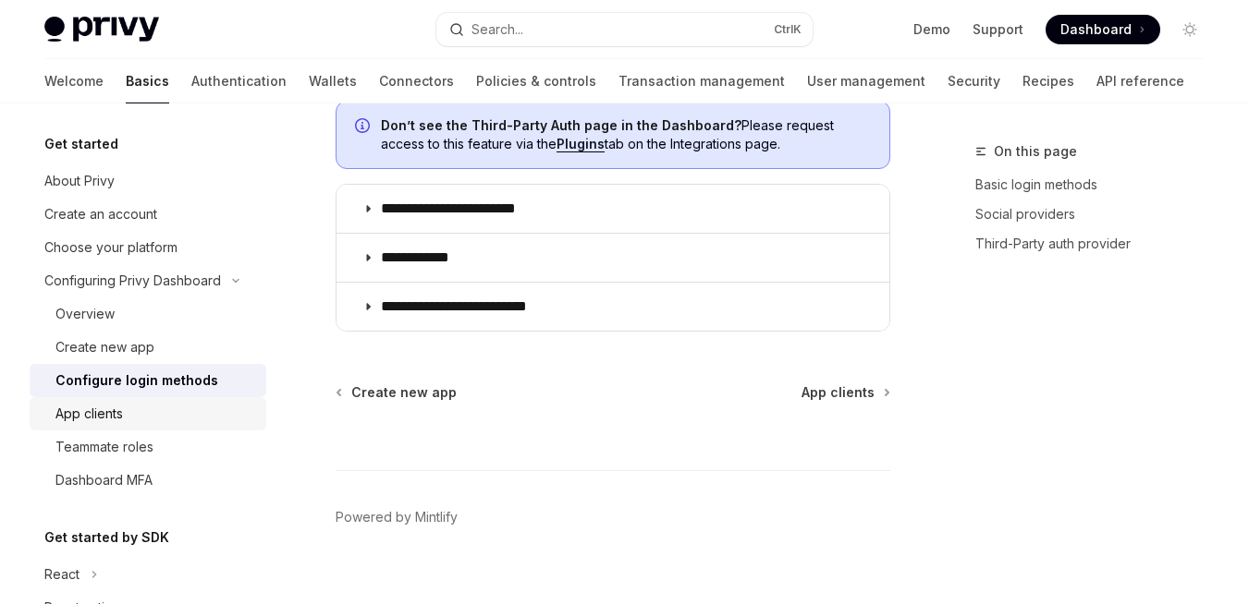
click at [95, 413] on div "App clients" at bounding box center [88, 414] width 67 height 22
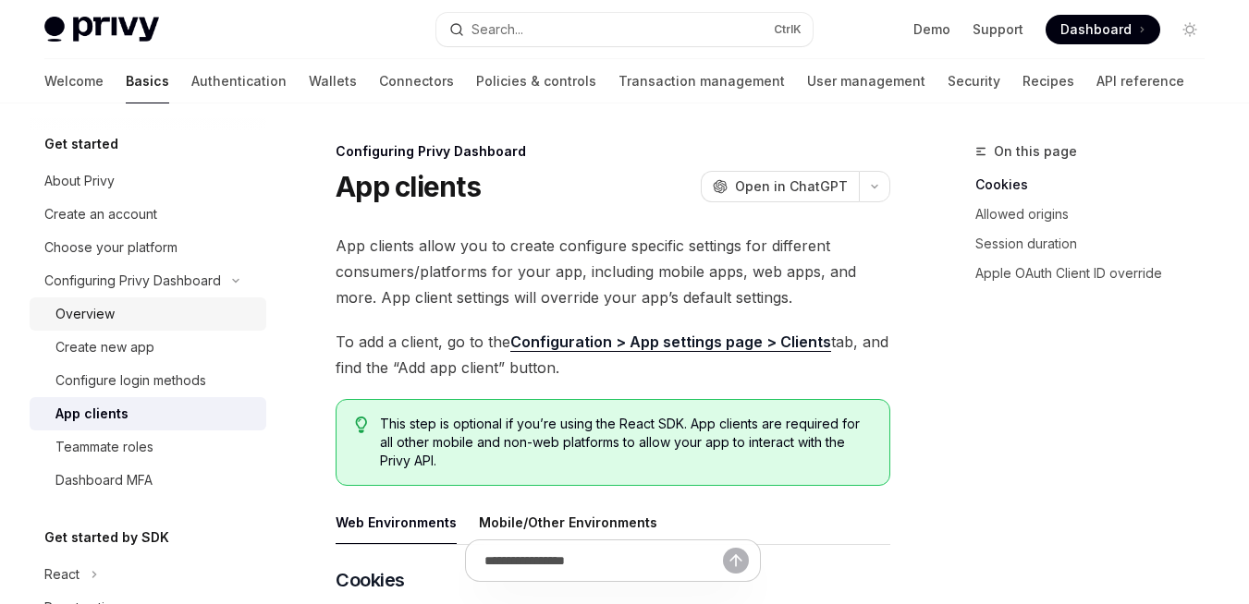
click at [94, 319] on div "Overview" at bounding box center [84, 314] width 59 height 22
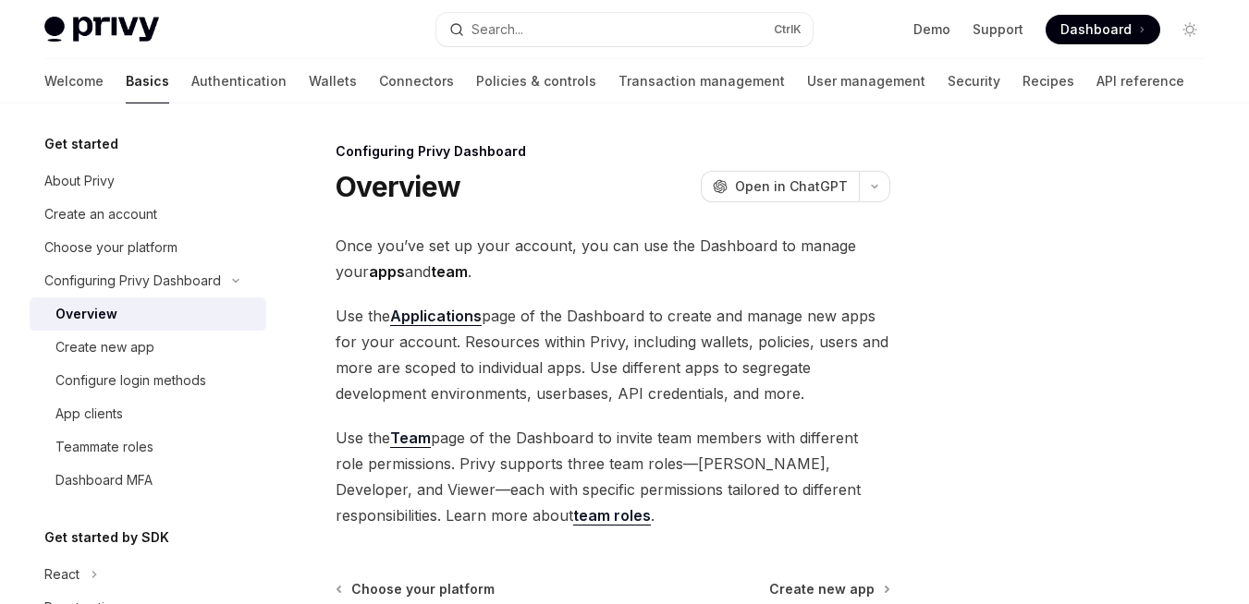
scroll to position [223, 0]
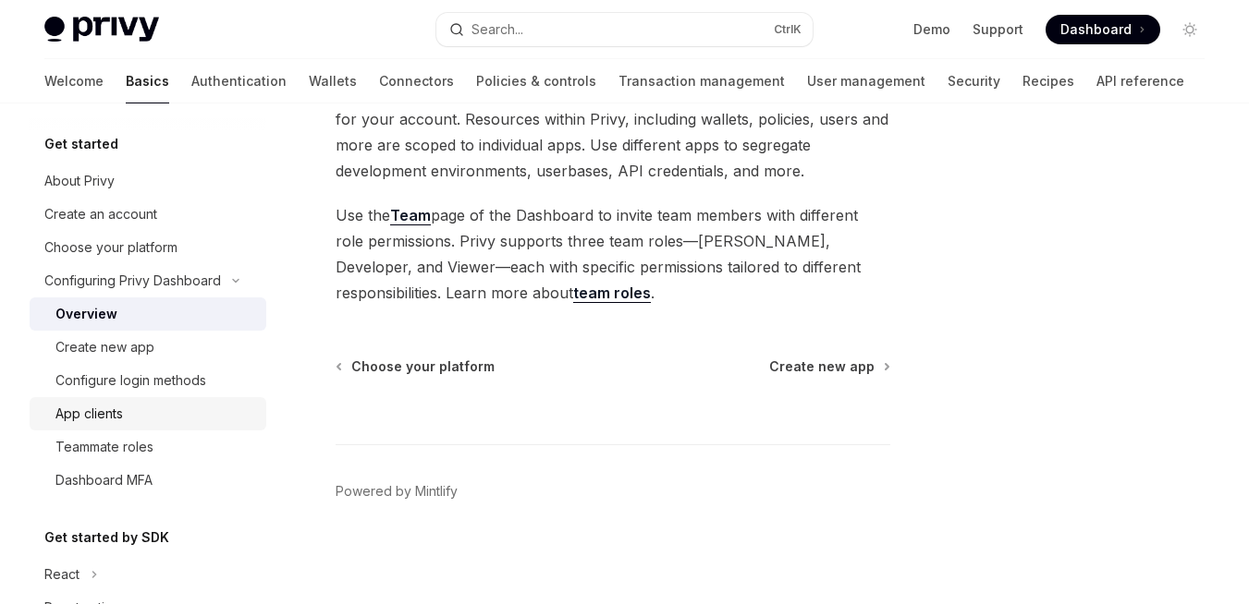
click at [112, 419] on div "App clients" at bounding box center [88, 414] width 67 height 22
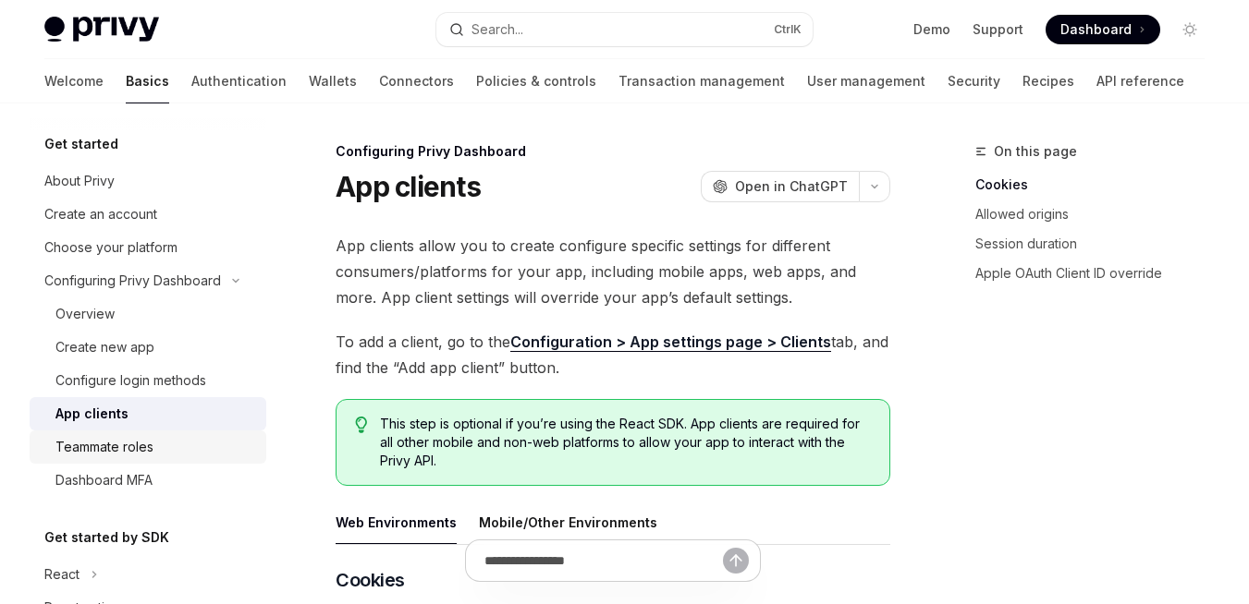
click at [105, 461] on link "Teammate roles" at bounding box center [148, 447] width 237 height 33
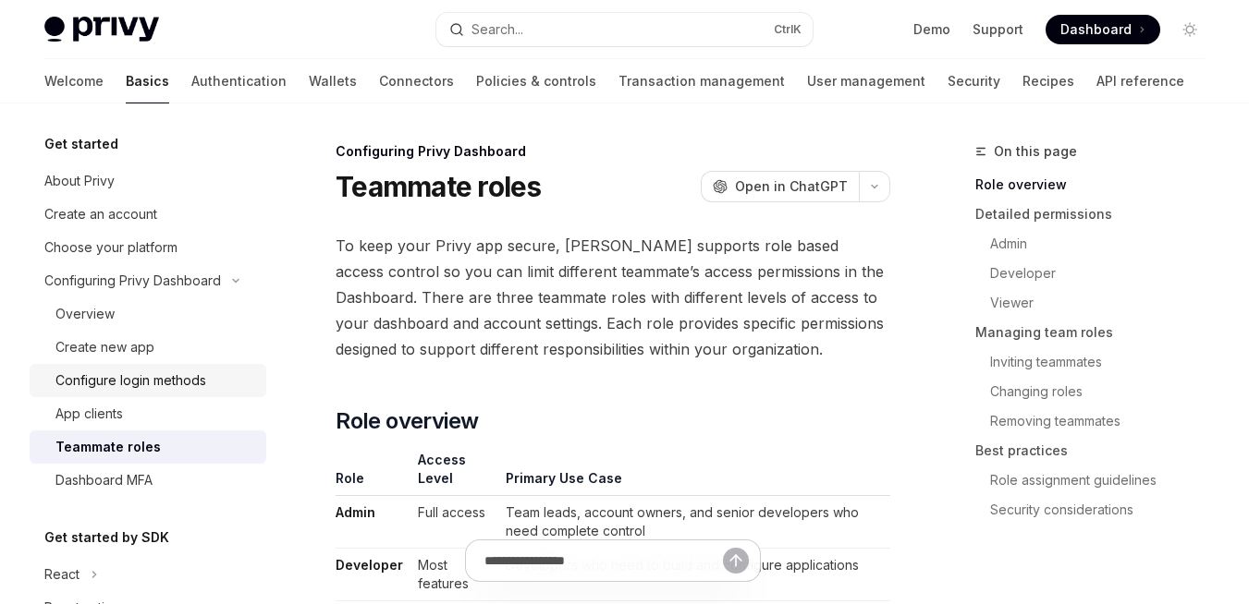
click at [122, 380] on div "Configure login methods" at bounding box center [130, 381] width 151 height 22
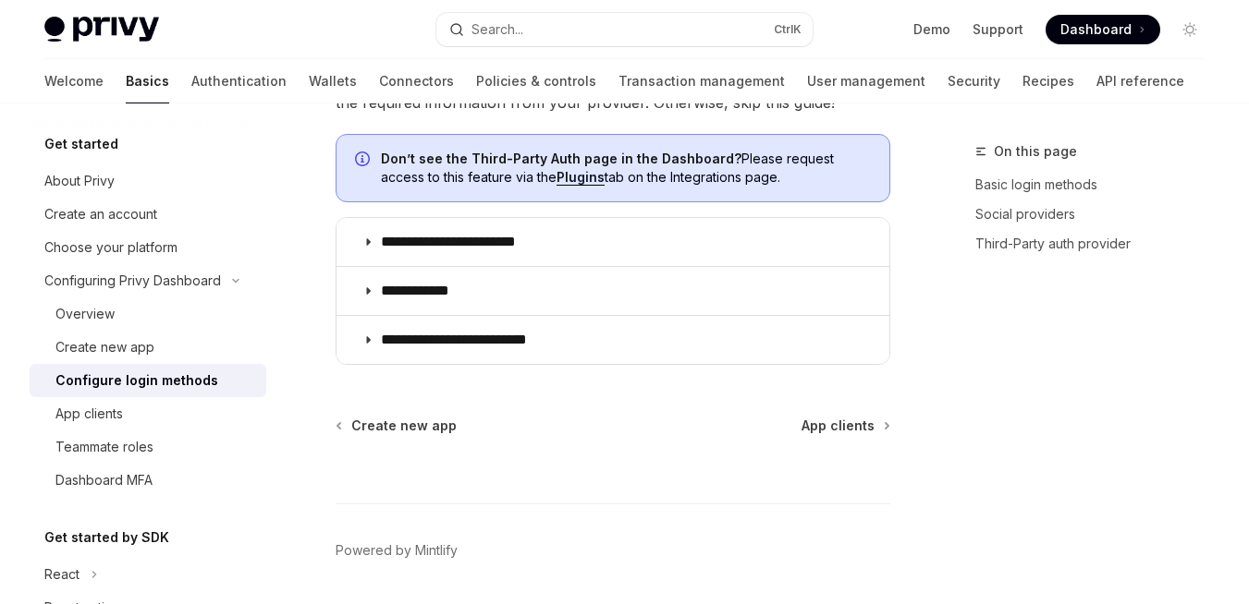
scroll to position [1075, 0]
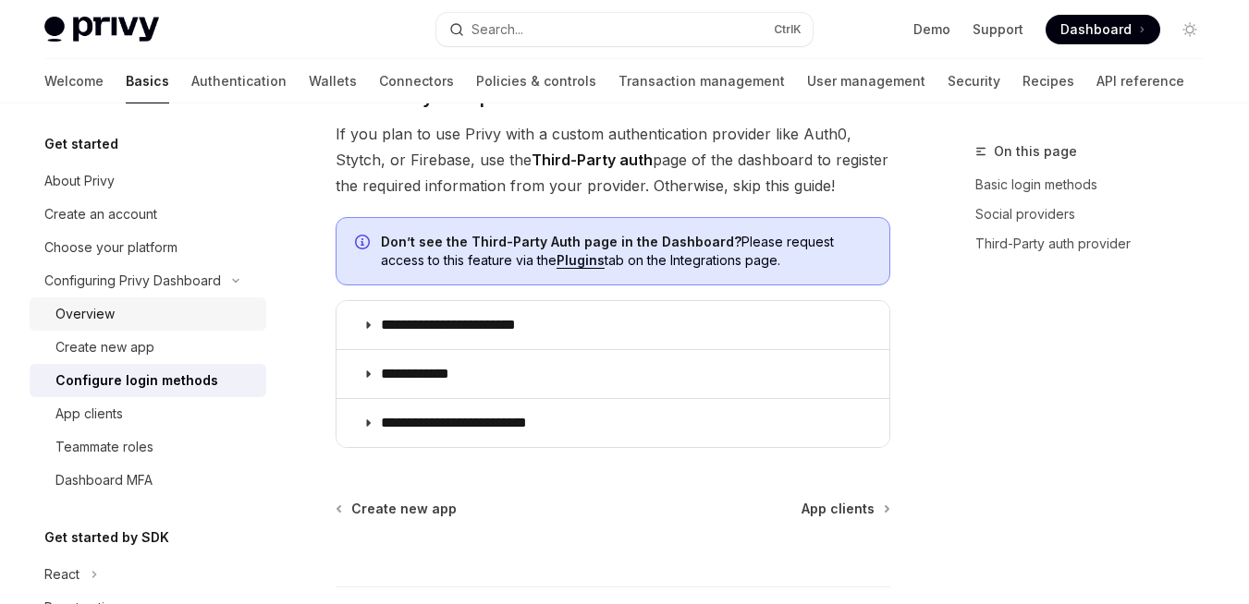
click at [74, 315] on div "Overview" at bounding box center [84, 314] width 59 height 22
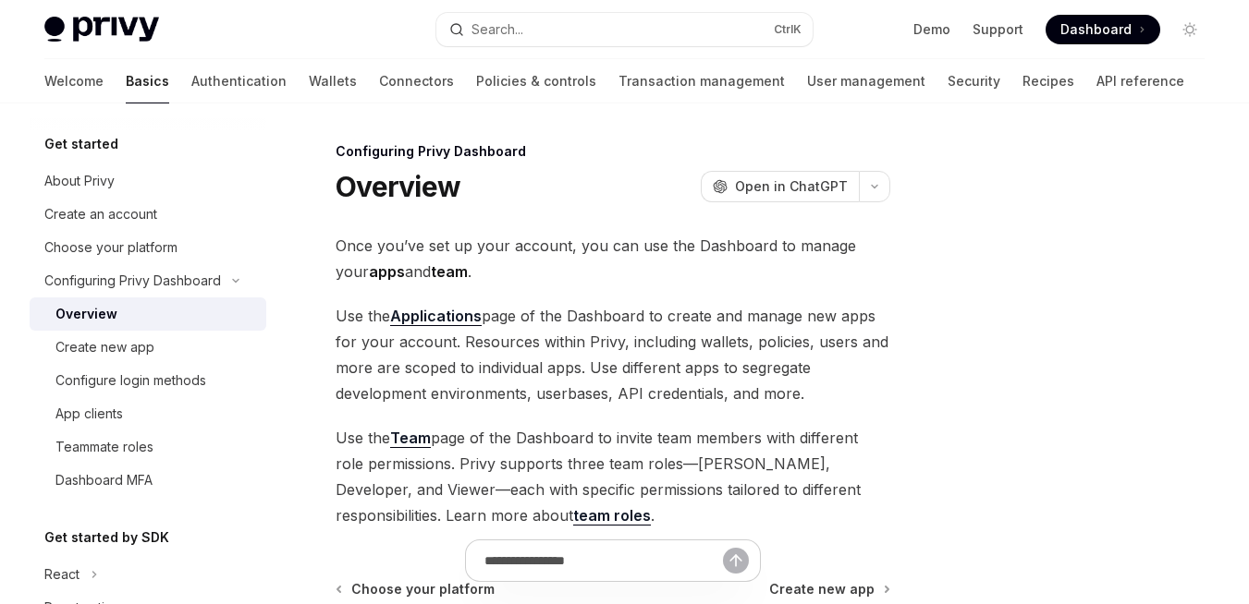
scroll to position [223, 0]
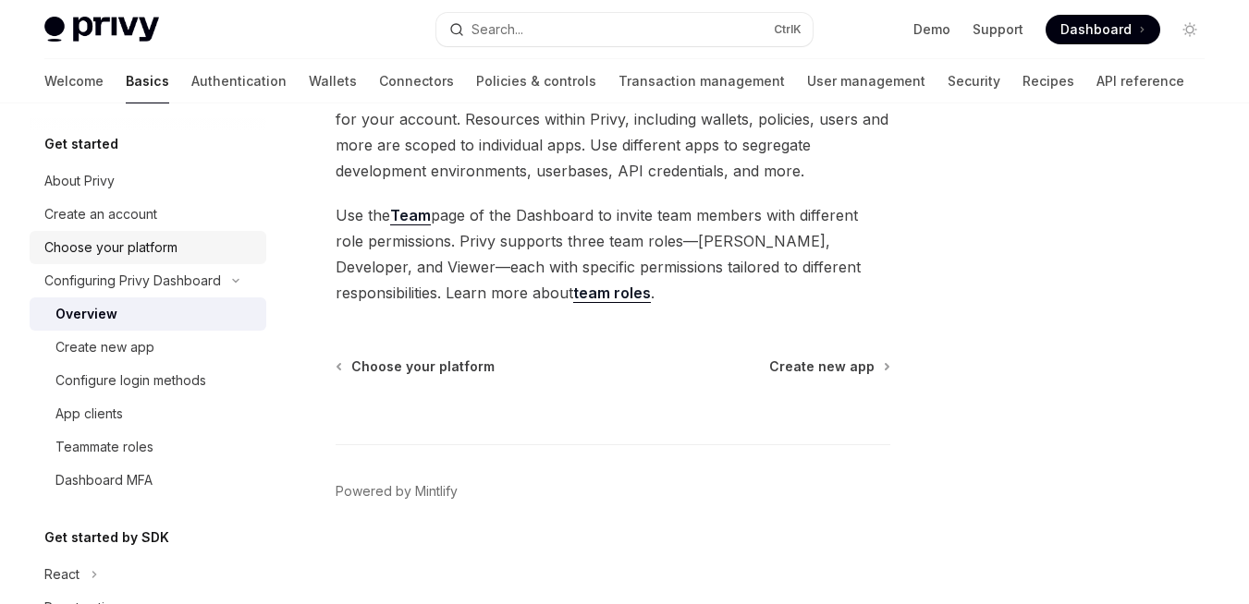
click at [112, 256] on div "Choose your platform" at bounding box center [110, 248] width 133 height 22
type textarea "*"
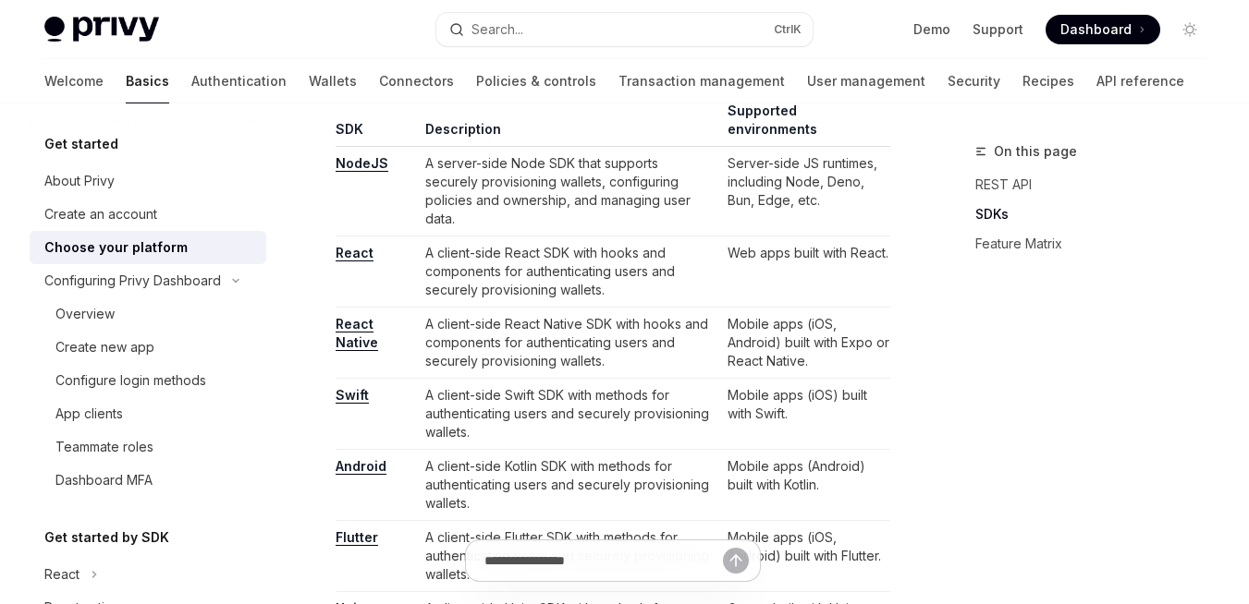
scroll to position [1041, 0]
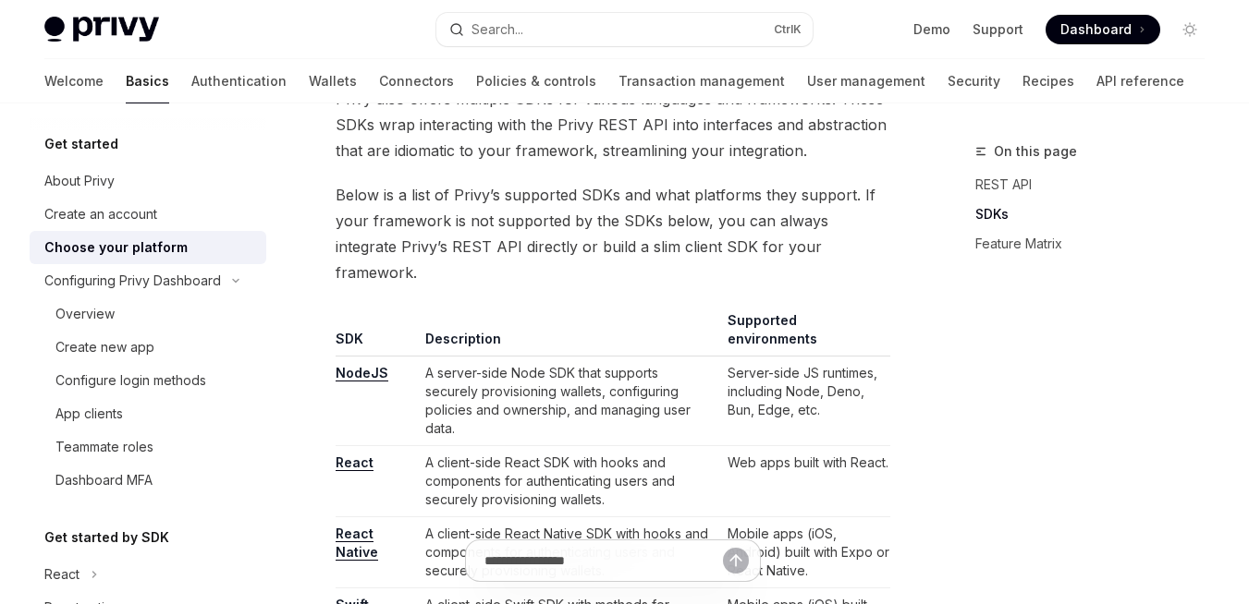
click at [362, 365] on link "NodeJS" at bounding box center [361, 373] width 53 height 17
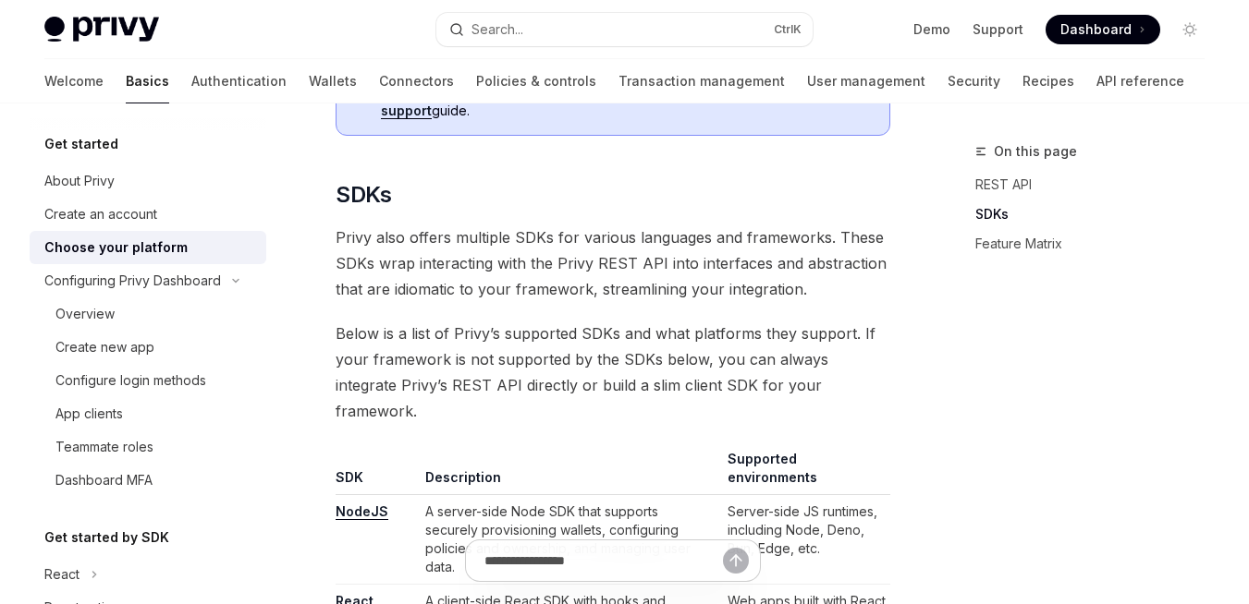
scroll to position [893, 0]
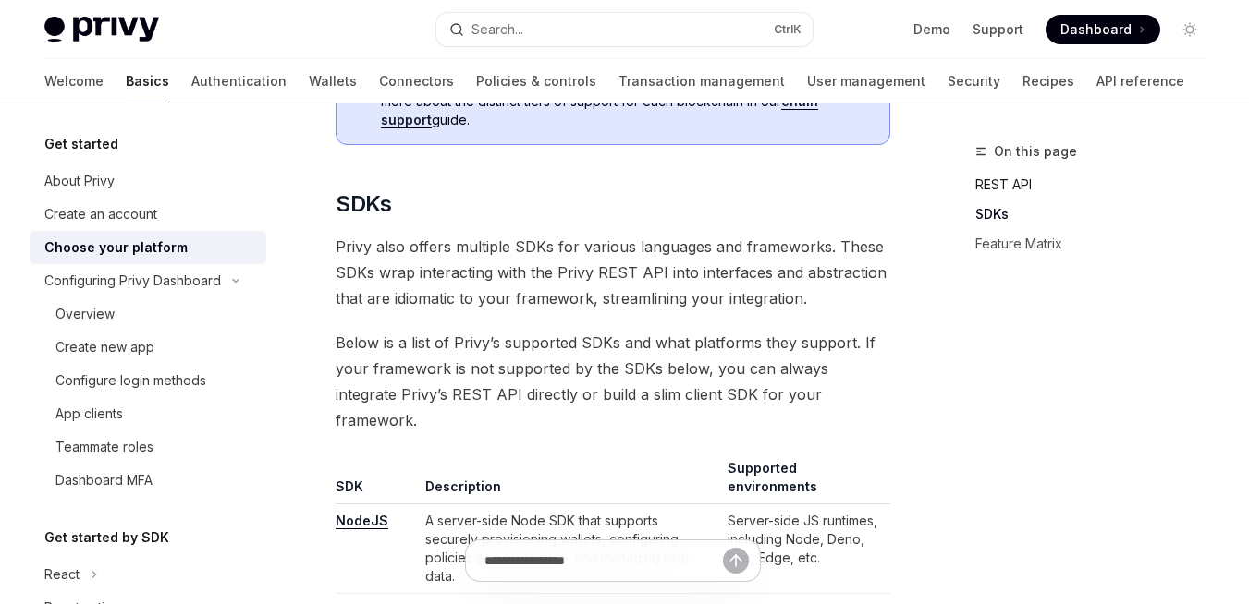
click at [1006, 180] on link "REST API" at bounding box center [1097, 185] width 244 height 30
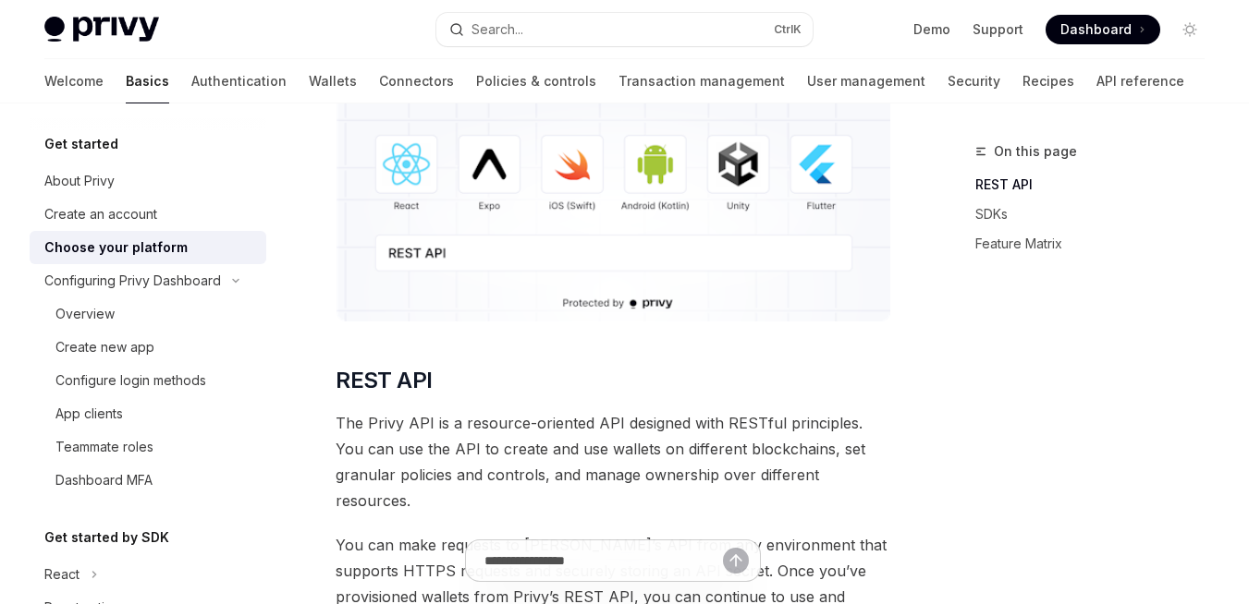
scroll to position [263, 0]
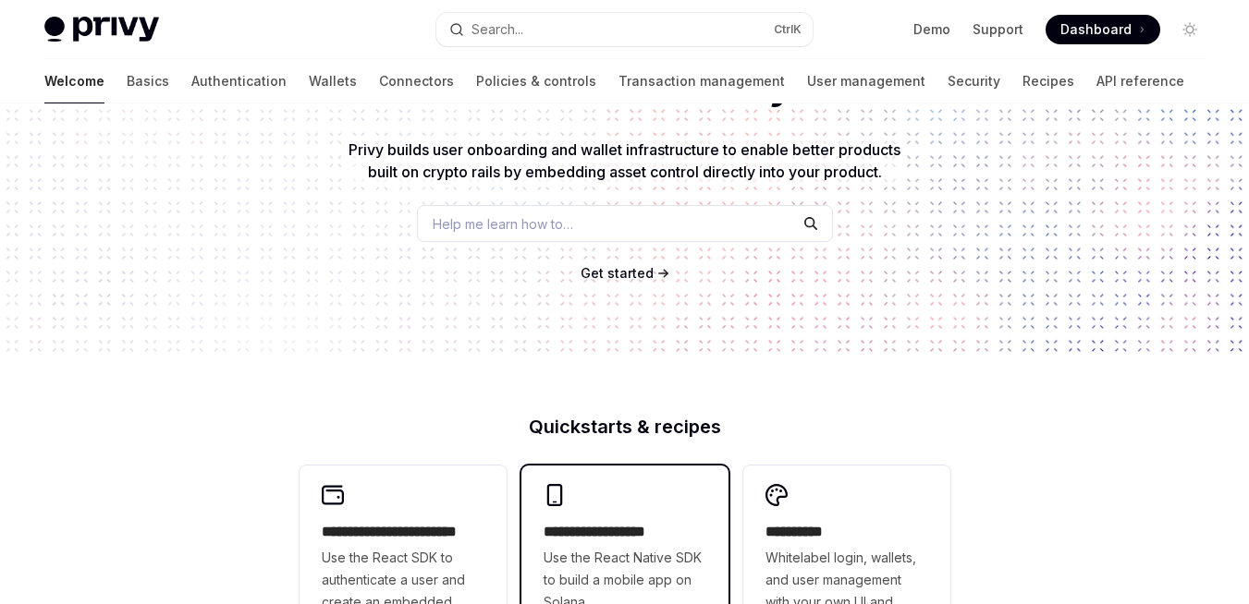
scroll to position [274, 0]
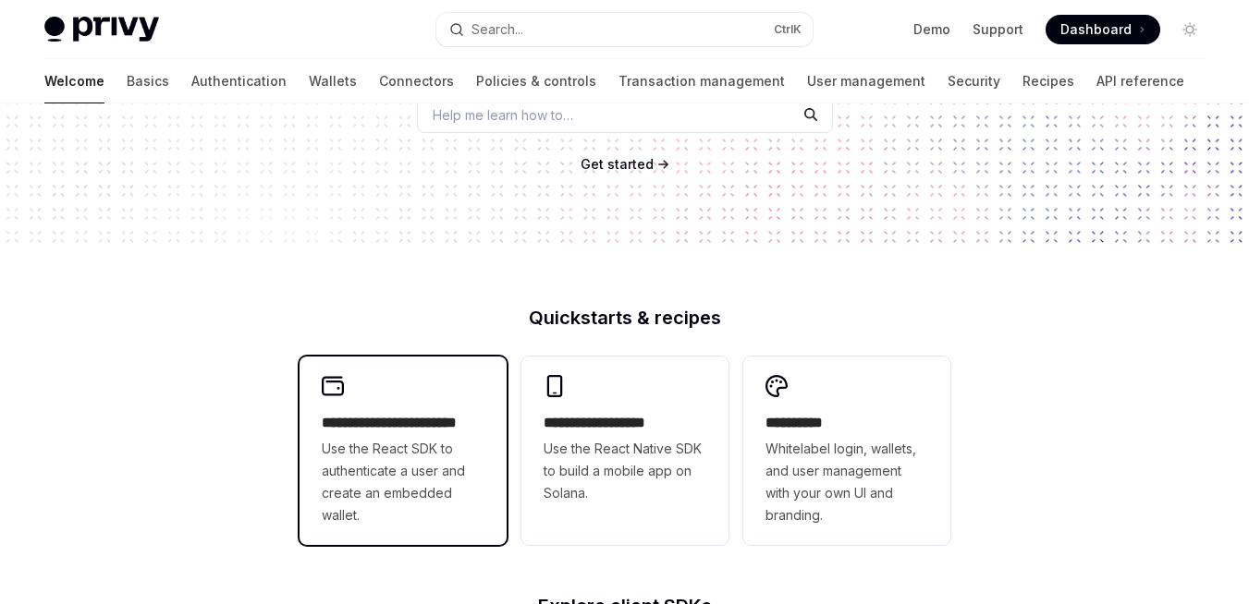
click at [388, 426] on h2 "**********" at bounding box center [403, 423] width 163 height 22
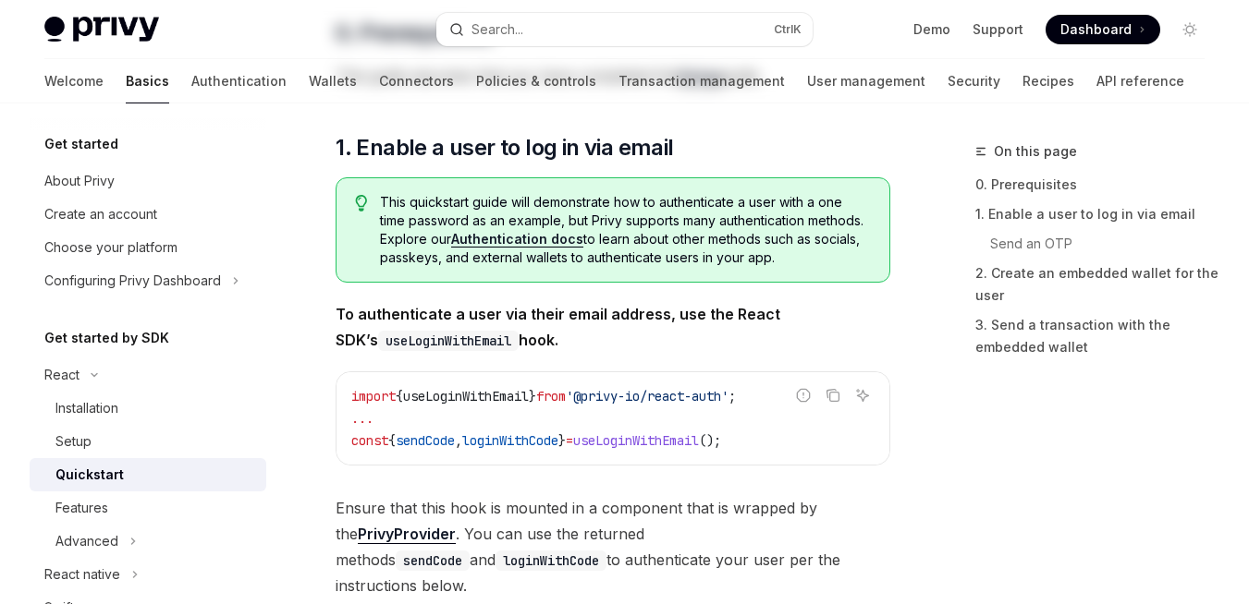
type textarea "*"
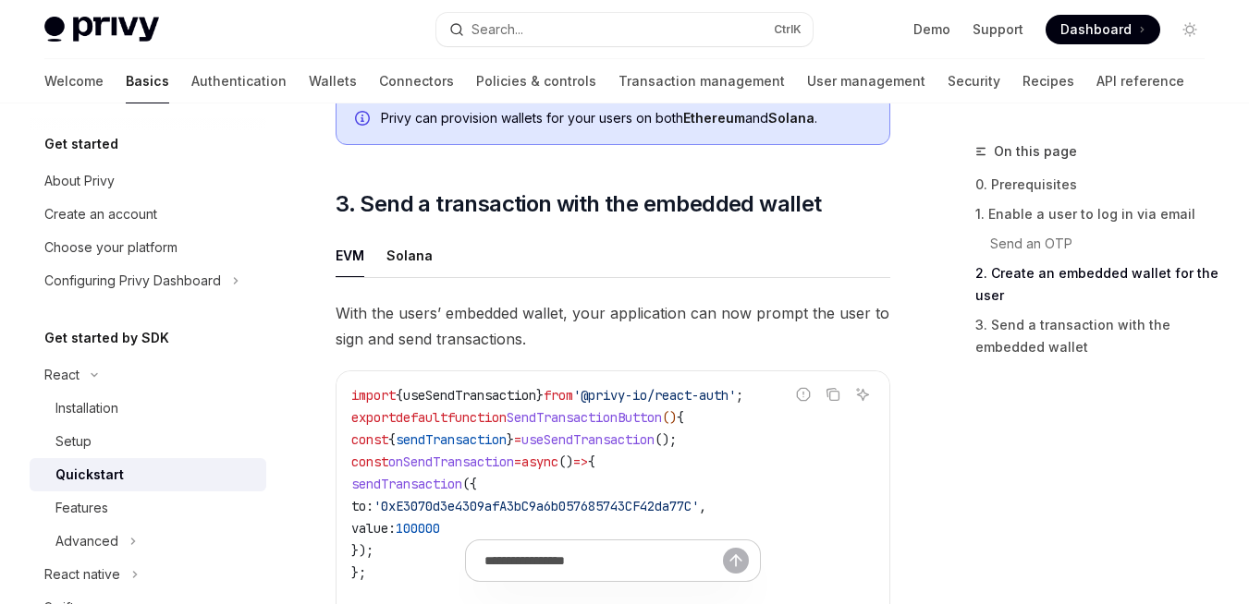
scroll to position [1623, 0]
